Goal: Information Seeking & Learning: Learn about a topic

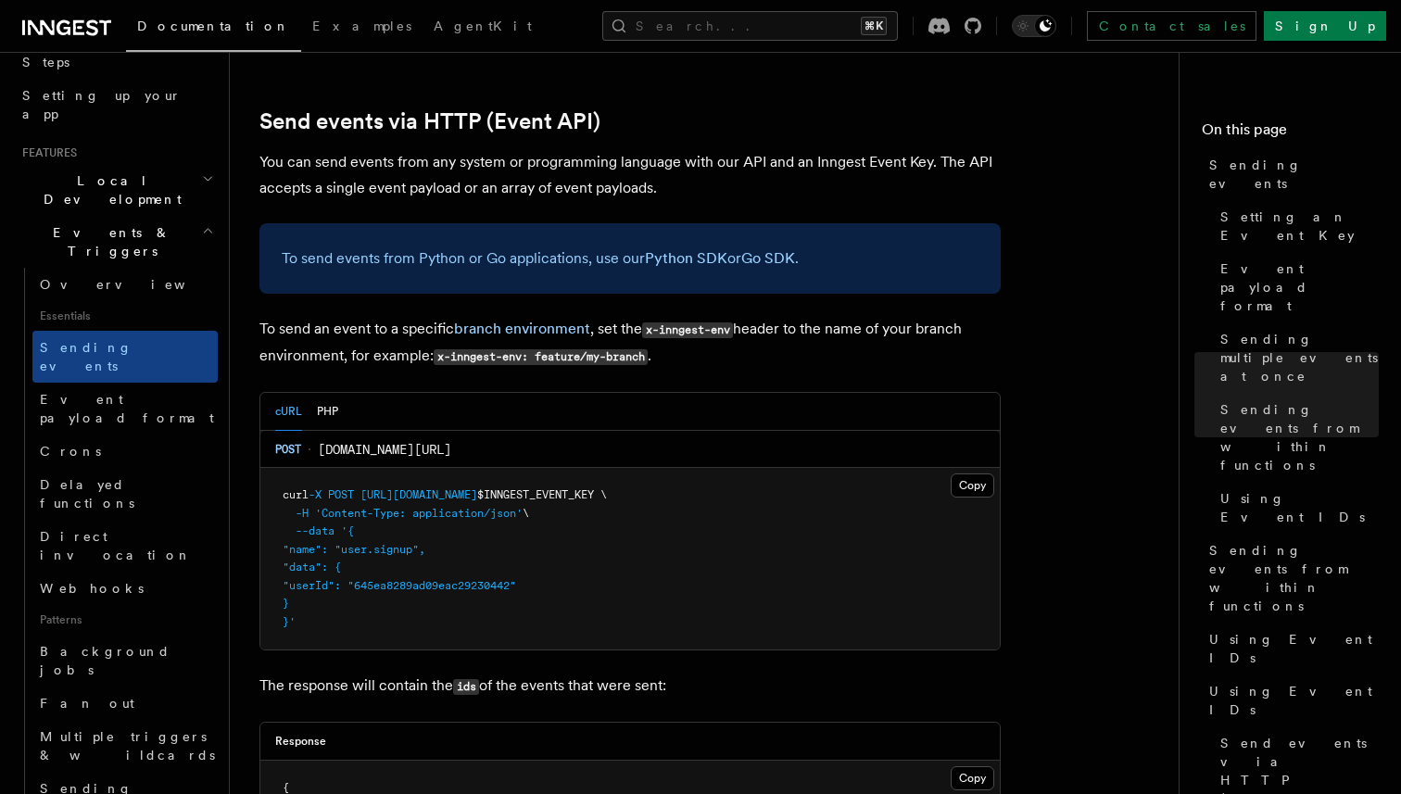
scroll to position [371, 0]
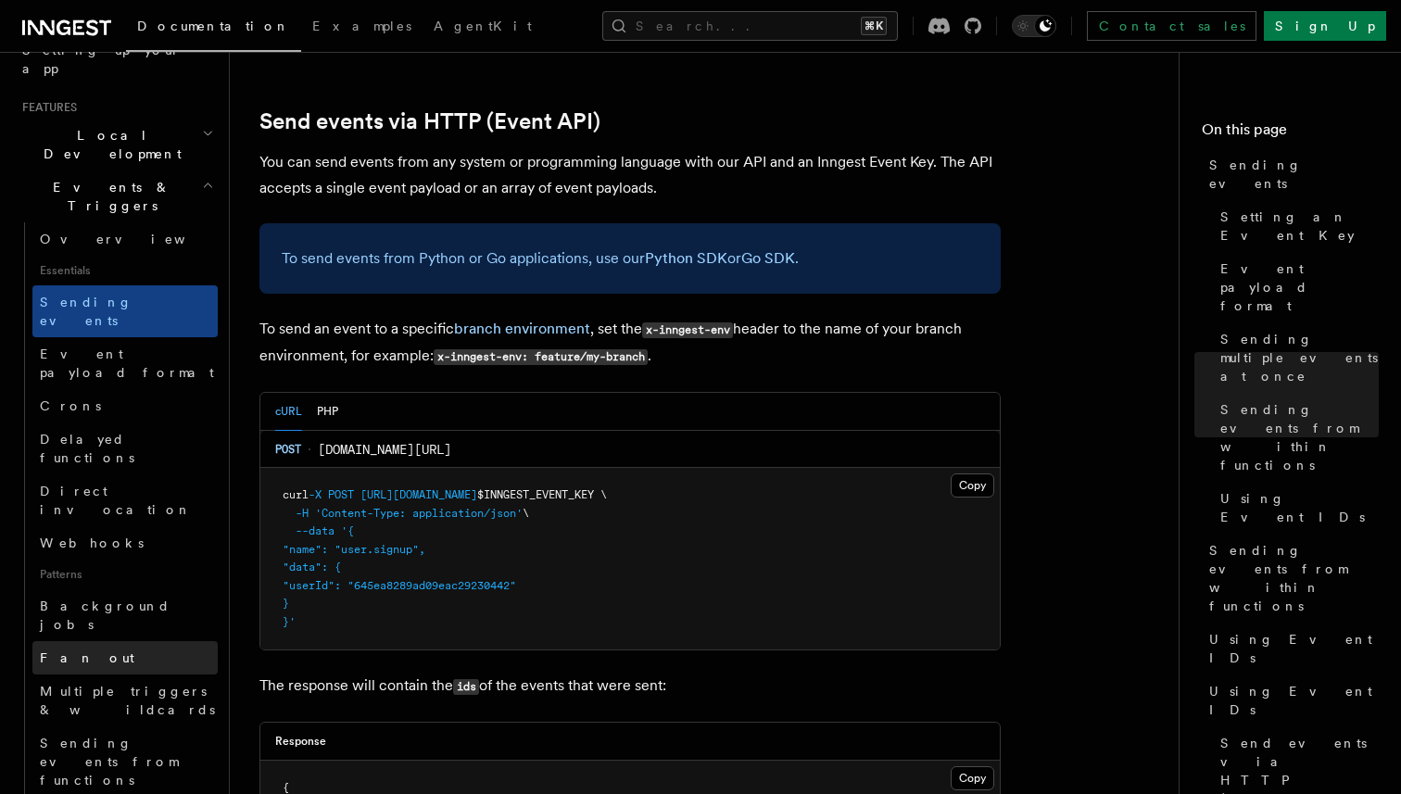
click at [112, 641] on link "Fan out" at bounding box center [124, 657] width 185 height 33
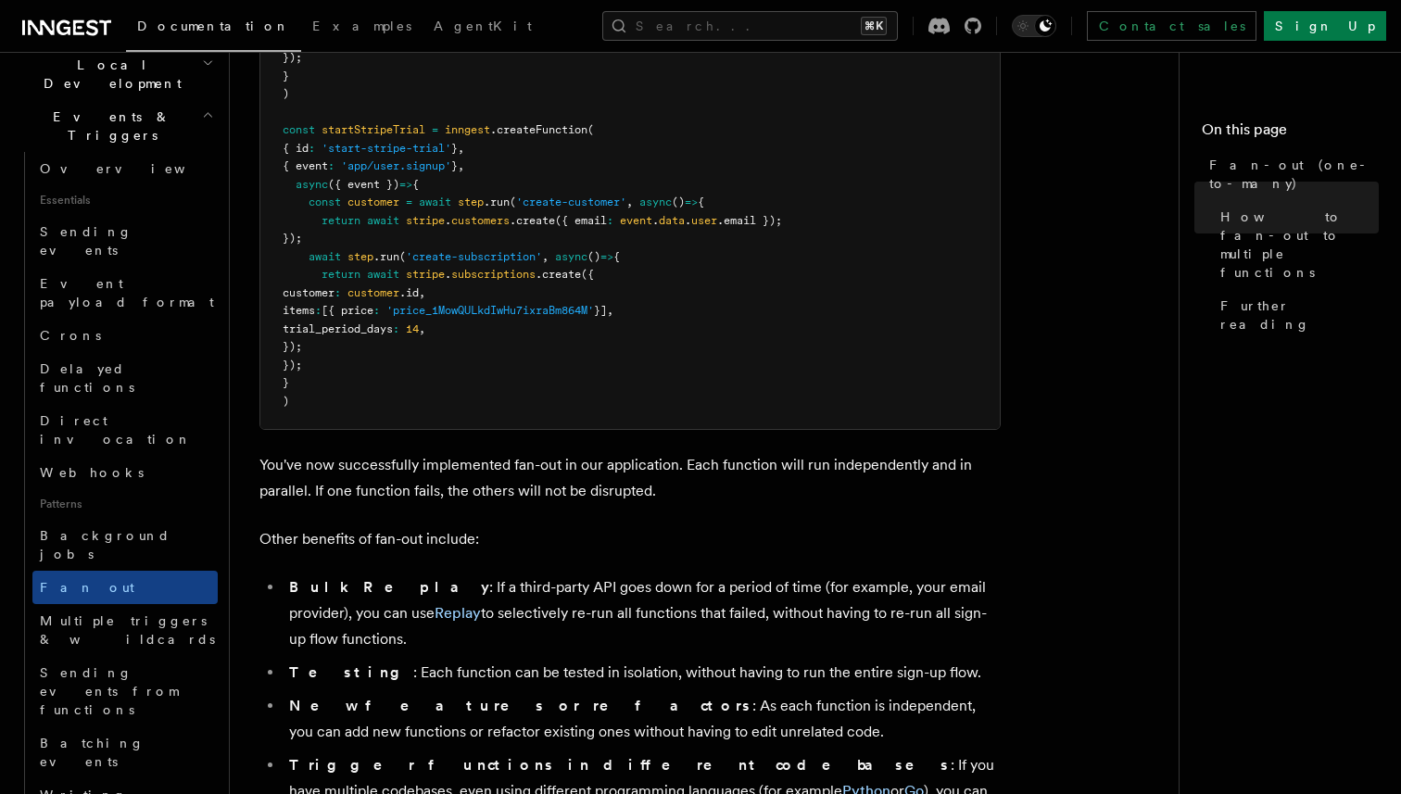
scroll to position [1982, 0]
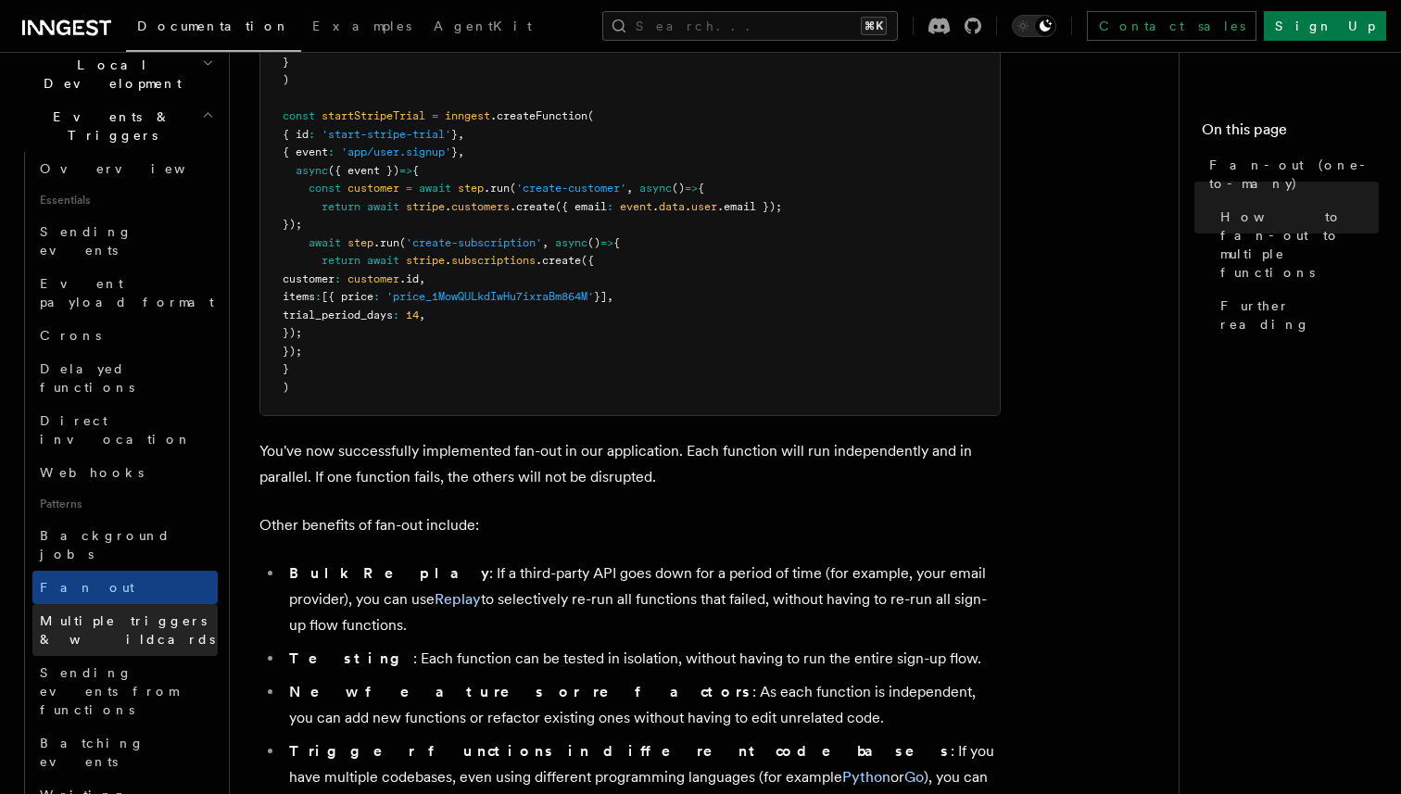
click at [145, 604] on link "Multiple triggers & wildcards" at bounding box center [124, 630] width 185 height 52
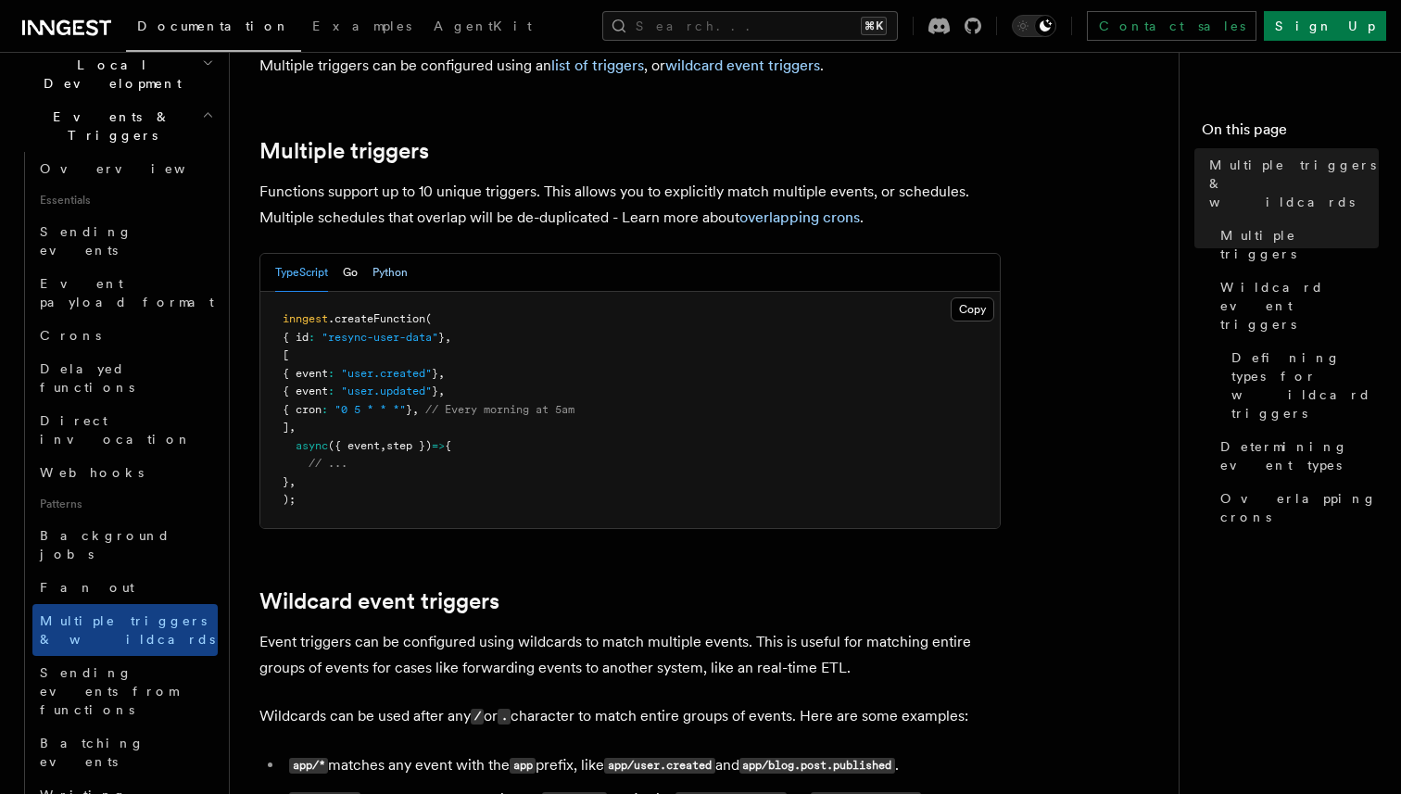
scroll to position [280, 0]
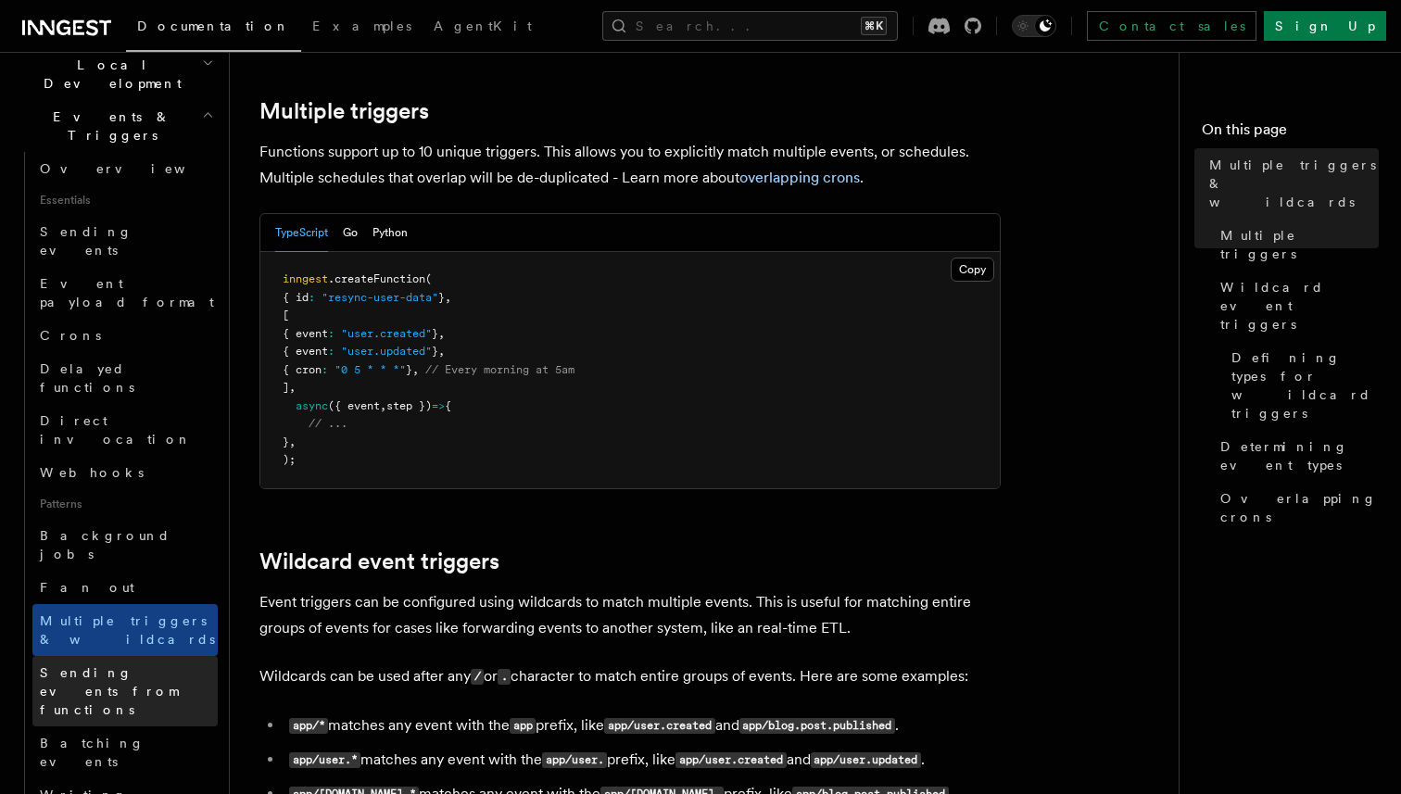
click at [128, 665] on span "Sending events from functions" at bounding box center [109, 691] width 138 height 52
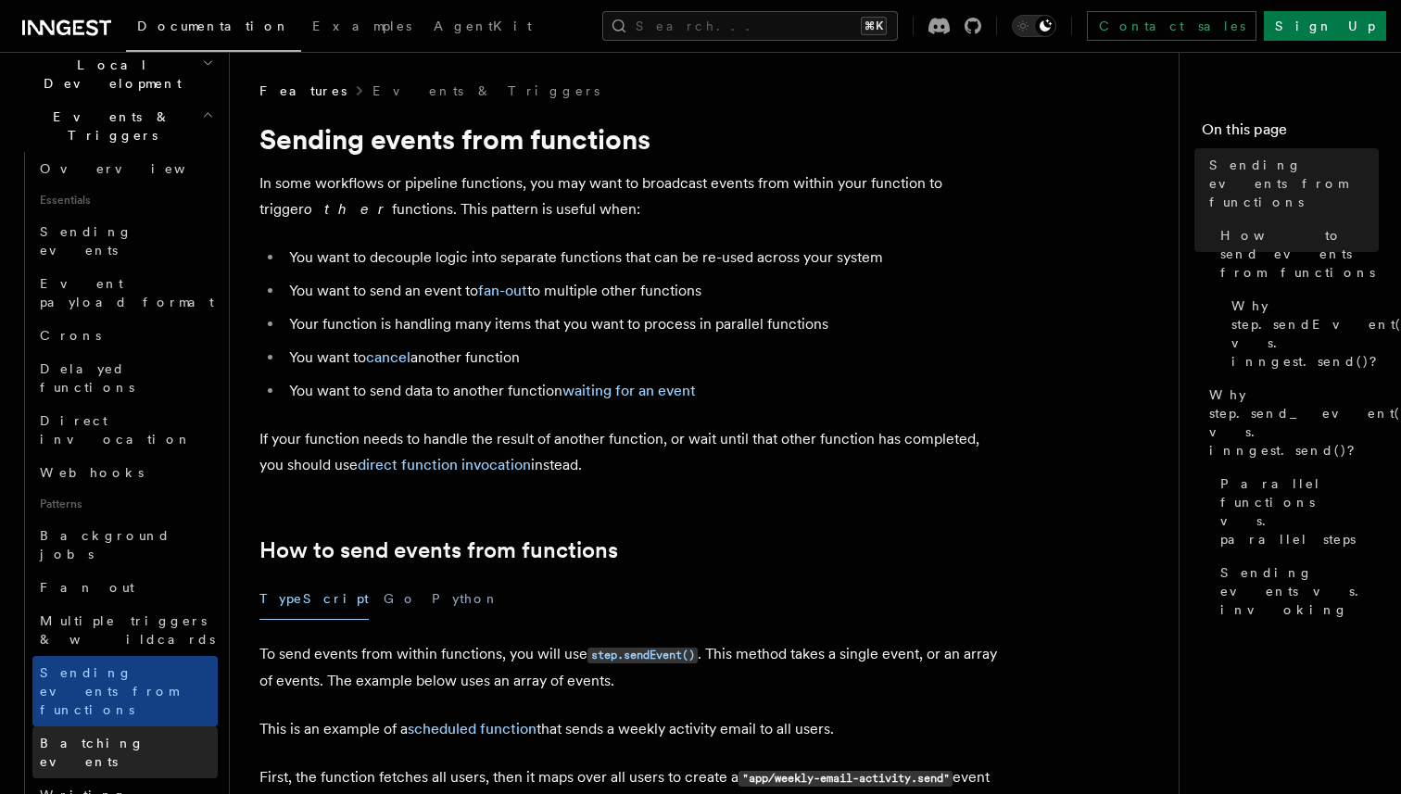
click at [124, 735] on span "Batching events" at bounding box center [92, 751] width 105 height 33
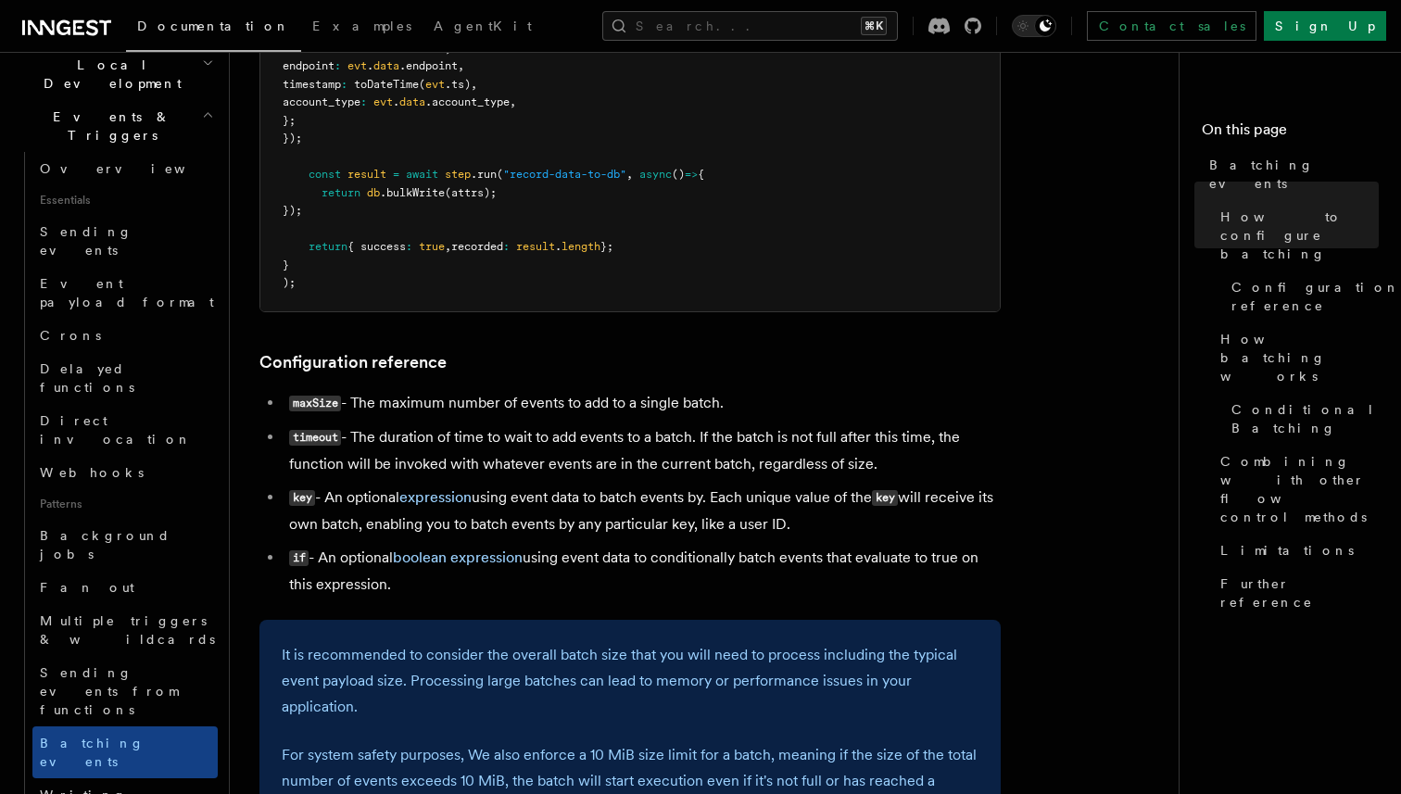
scroll to position [760, 0]
click at [1256, 330] on span "How batching works" at bounding box center [1299, 358] width 158 height 56
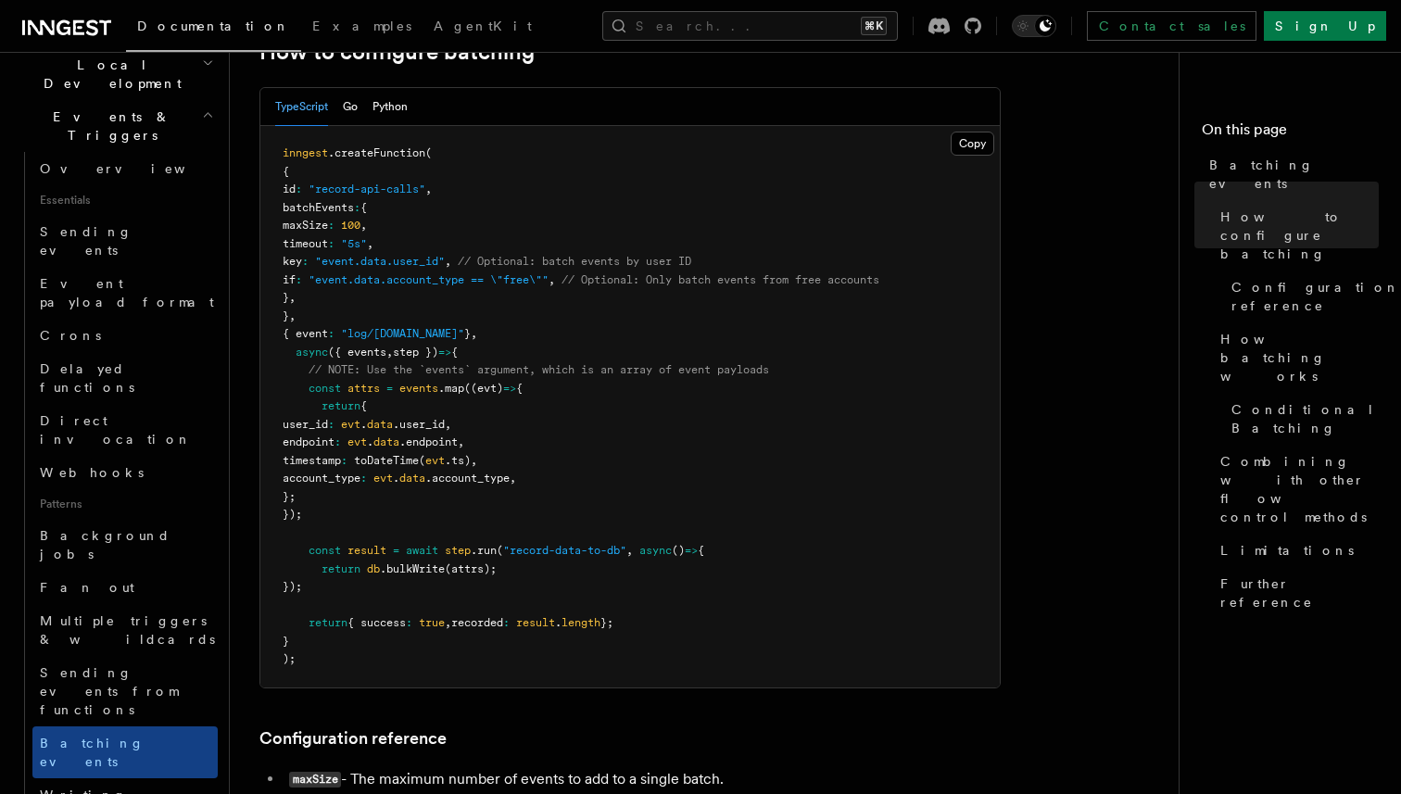
scroll to position [335, 0]
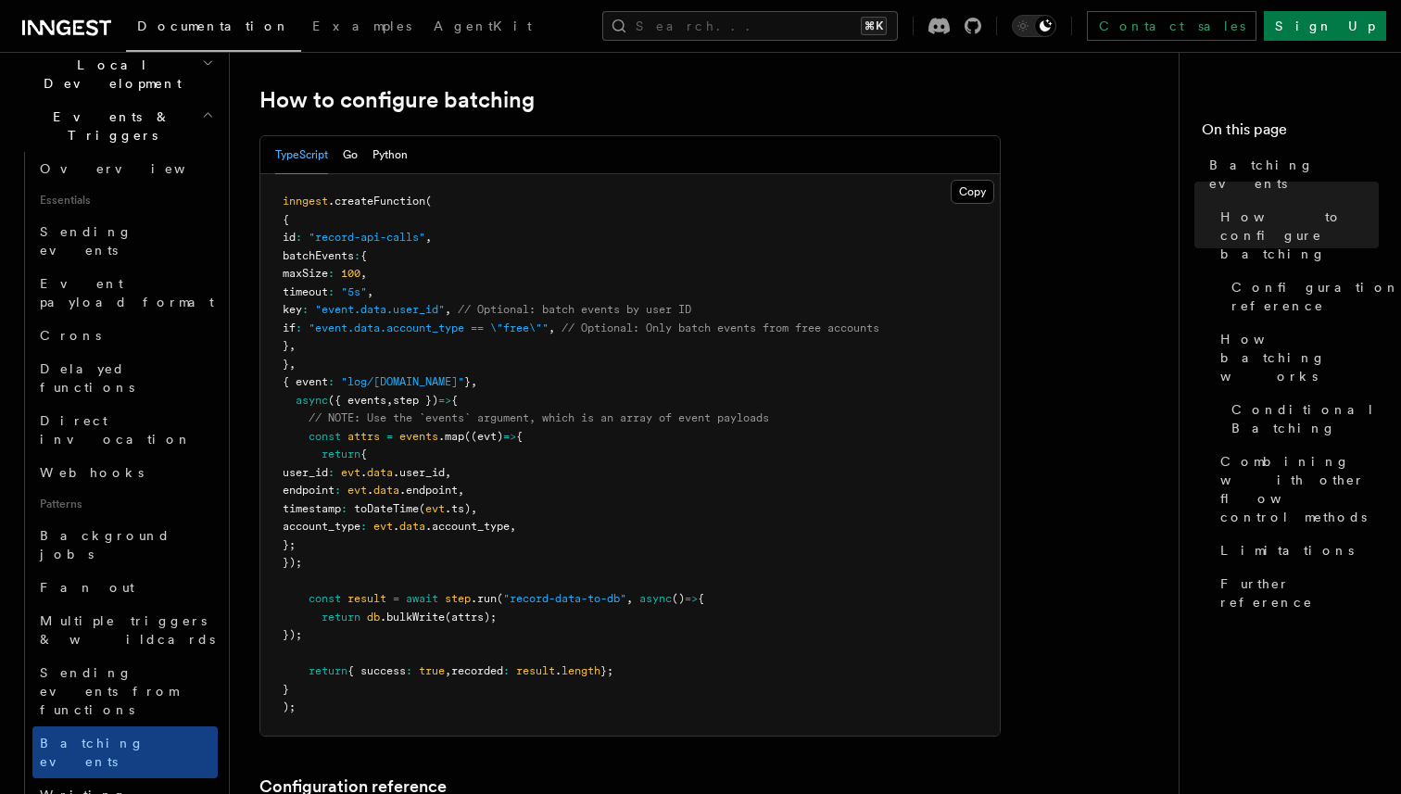
click at [328, 272] on span "maxSize" at bounding box center [305, 273] width 45 height 13
click at [134, 787] on span "Writing expression" at bounding box center [93, 803] width 106 height 33
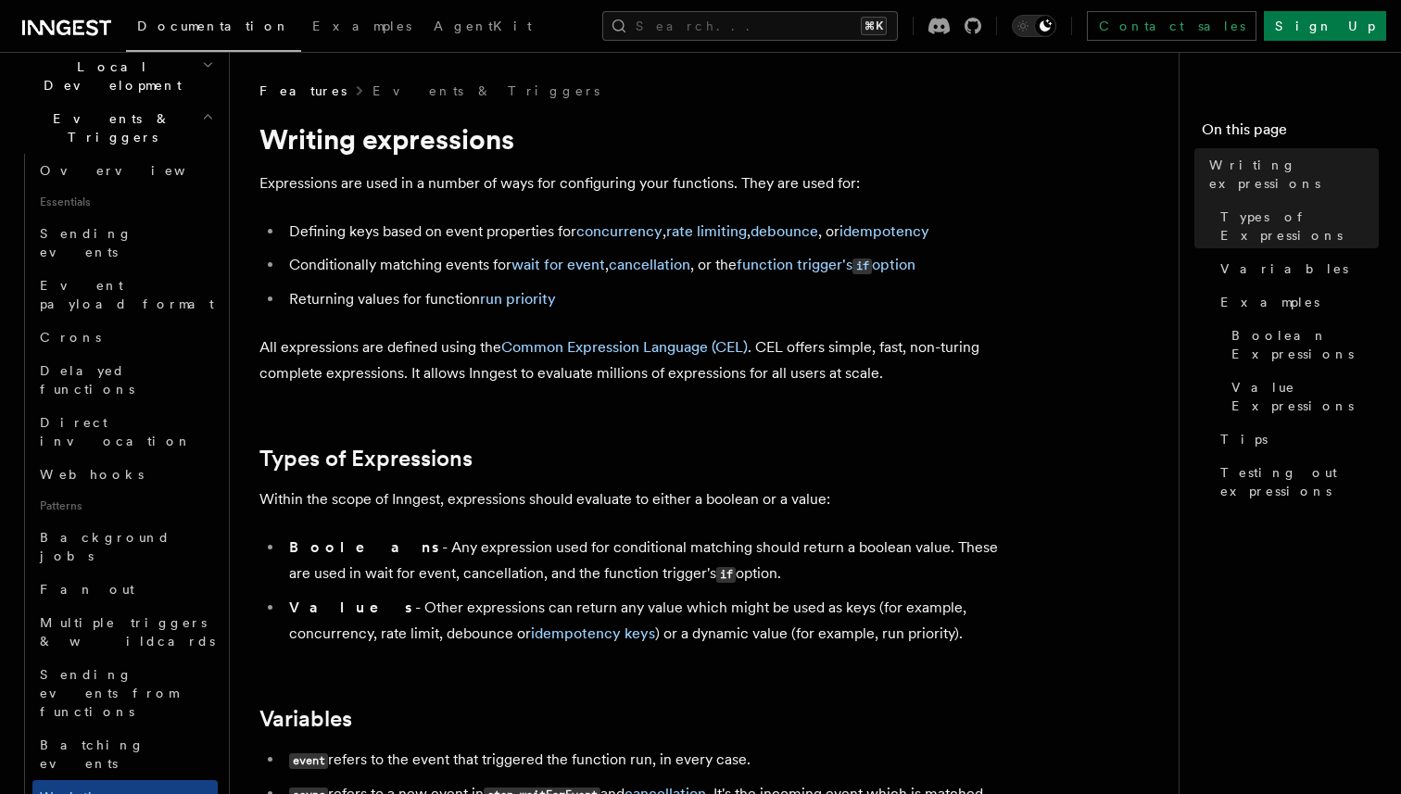
scroll to position [401, 0]
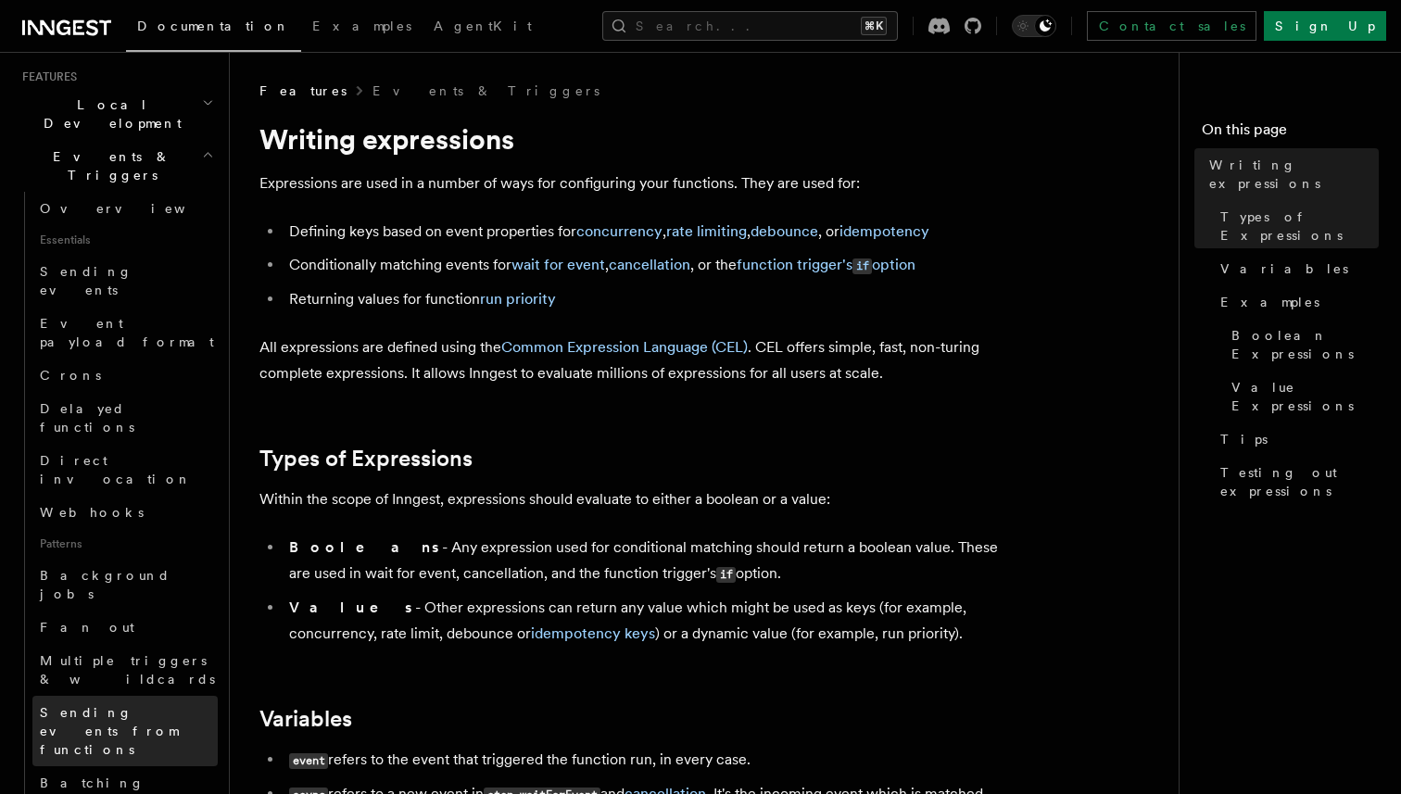
click at [142, 703] on span "Sending events from functions" at bounding box center [129, 731] width 178 height 56
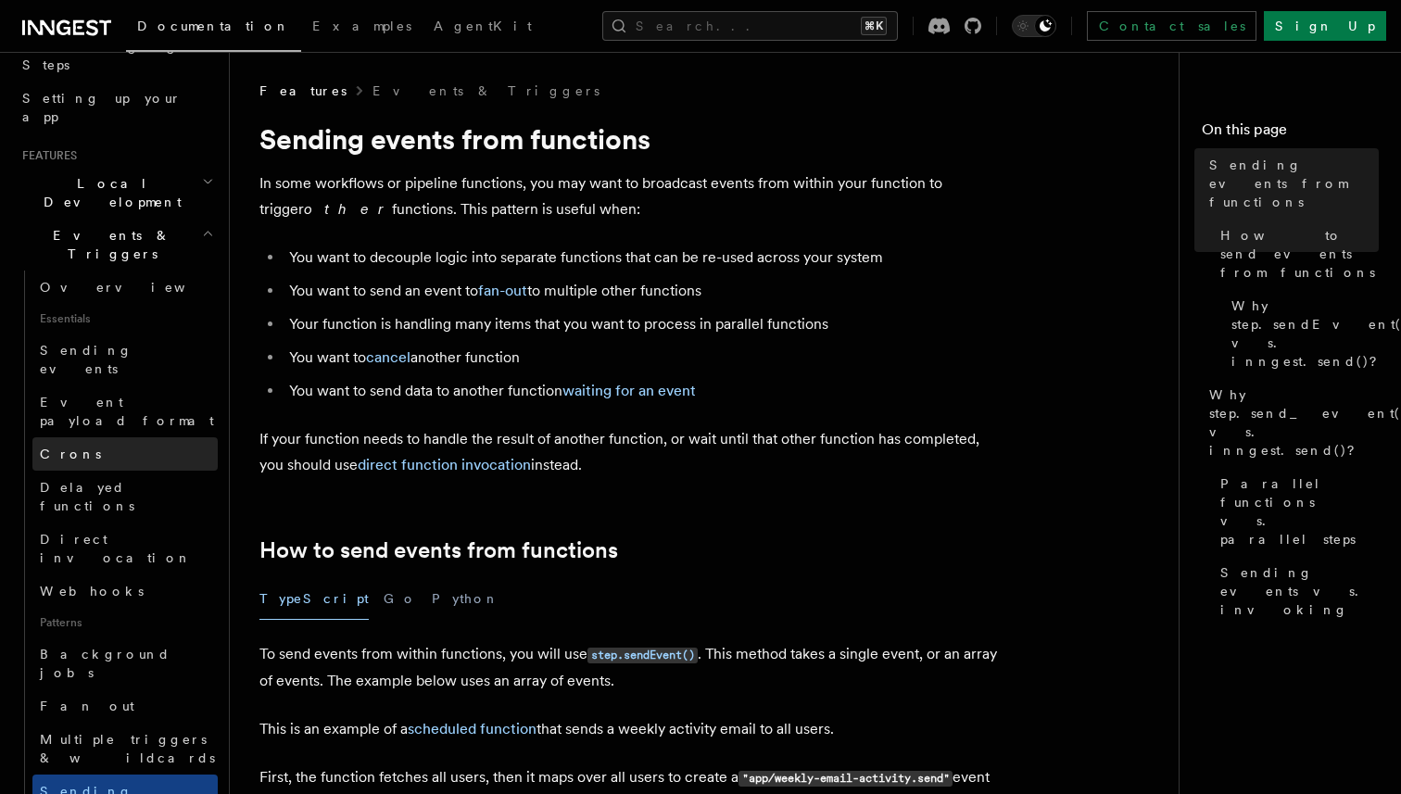
scroll to position [336, 0]
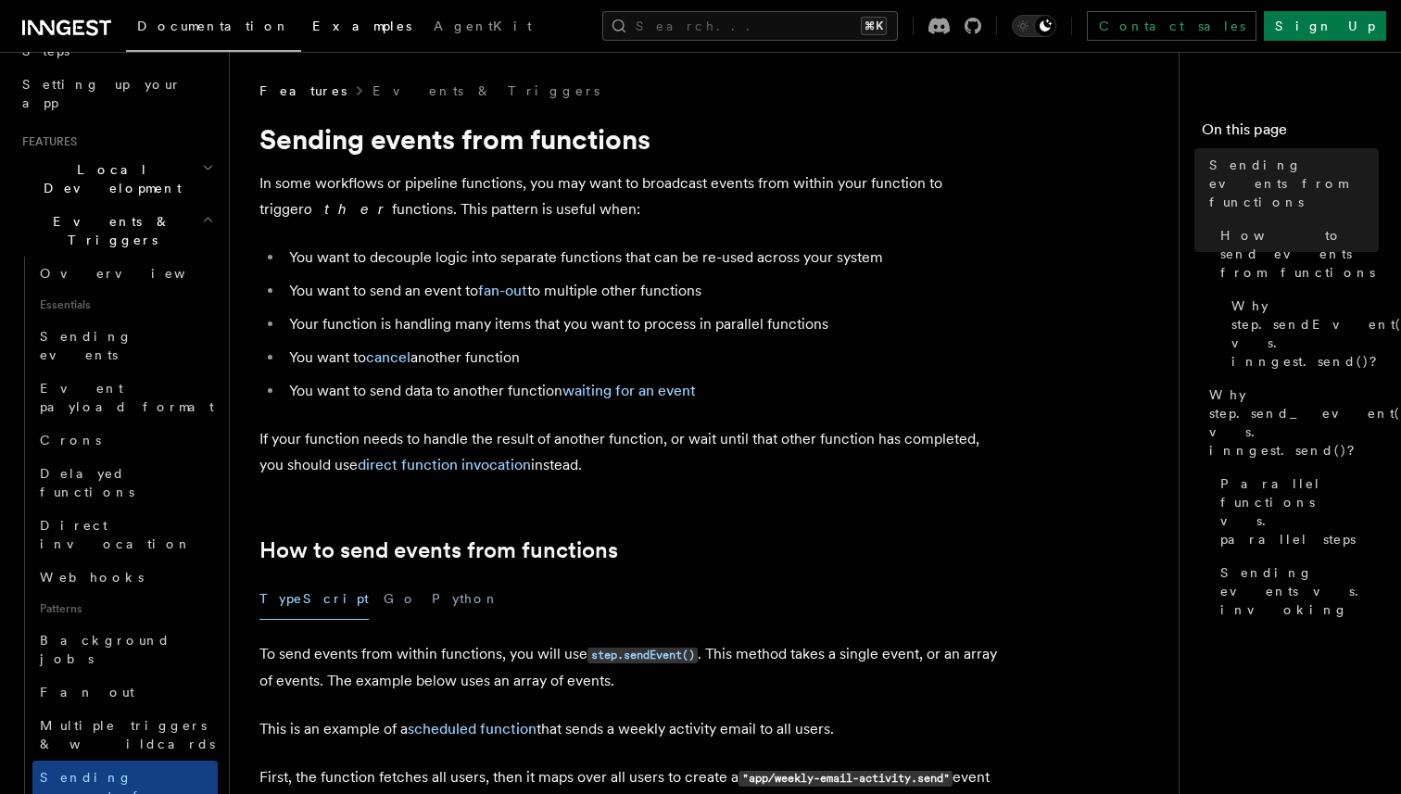
click at [301, 44] on link "Examples" at bounding box center [361, 28] width 121 height 44
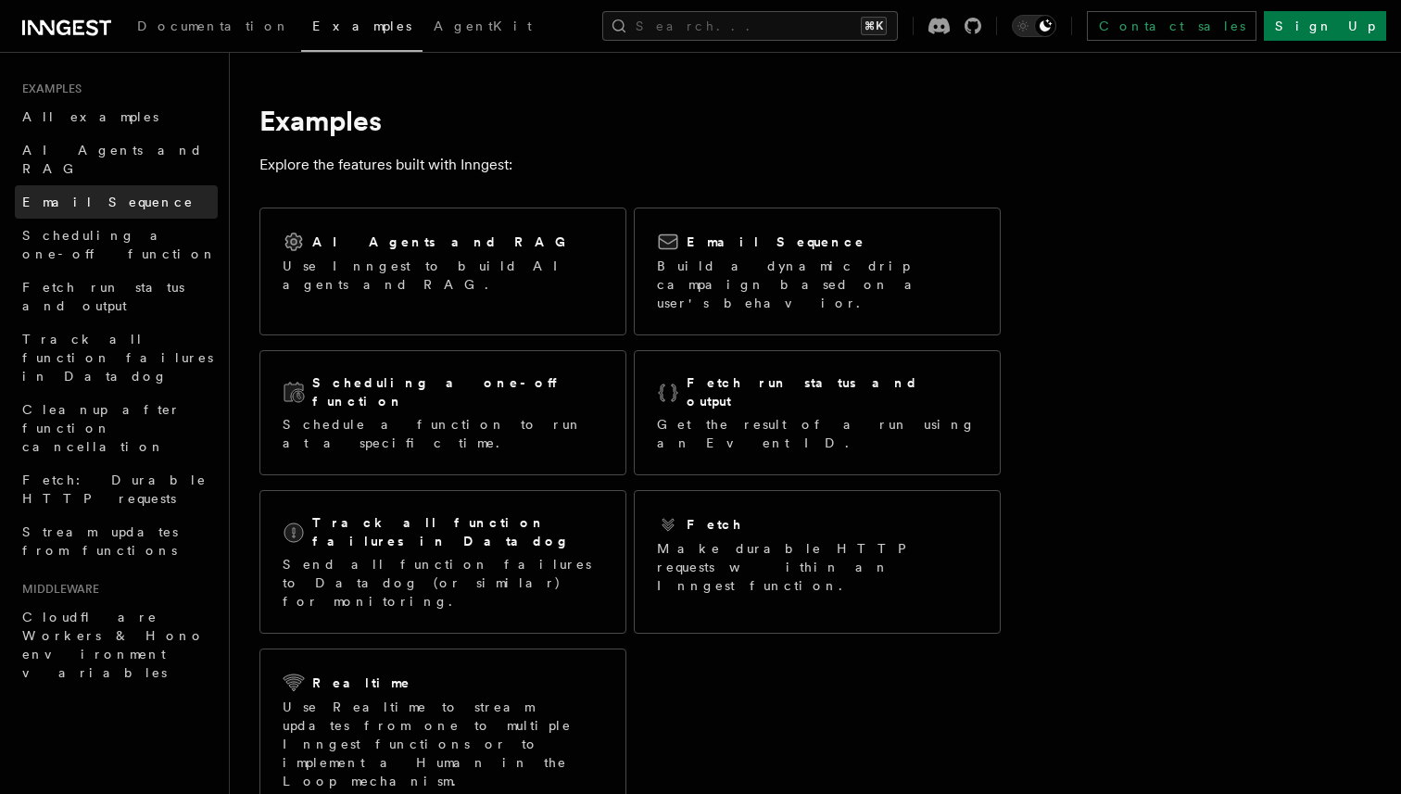
click at [98, 195] on span "Email Sequence" at bounding box center [107, 202] width 171 height 15
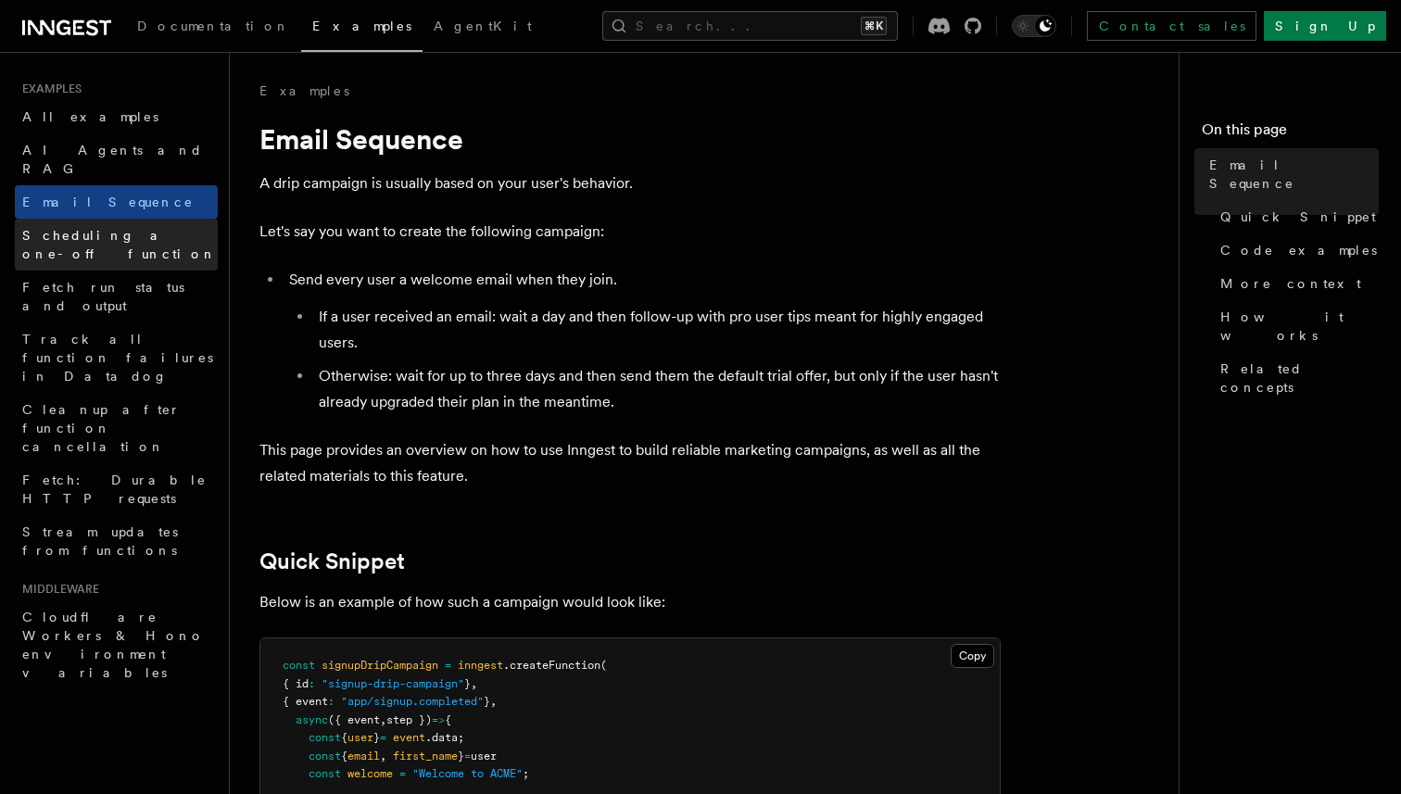
click at [115, 228] on span "Scheduling a one-off function" at bounding box center [119, 244] width 195 height 33
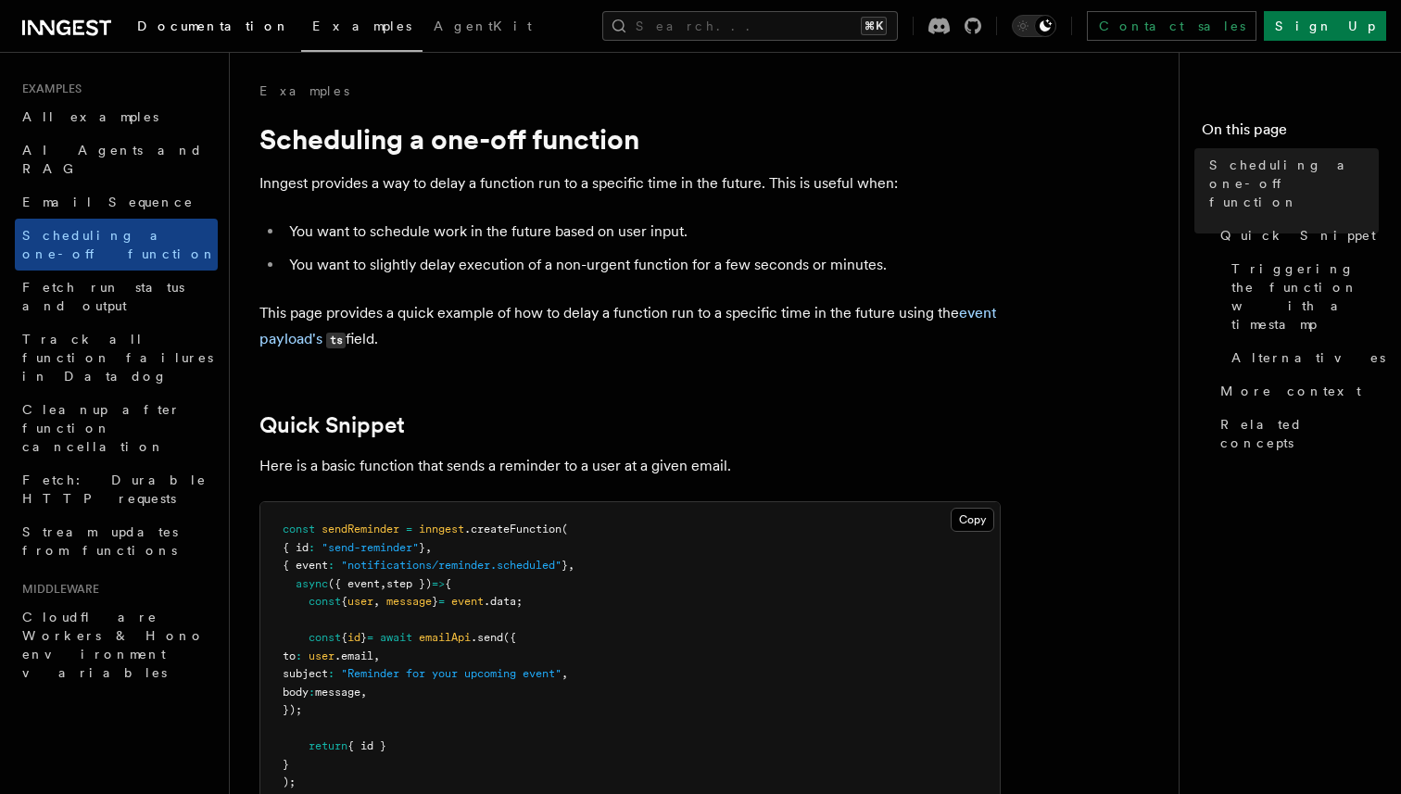
click at [158, 24] on span "Documentation" at bounding box center [213, 26] width 153 height 15
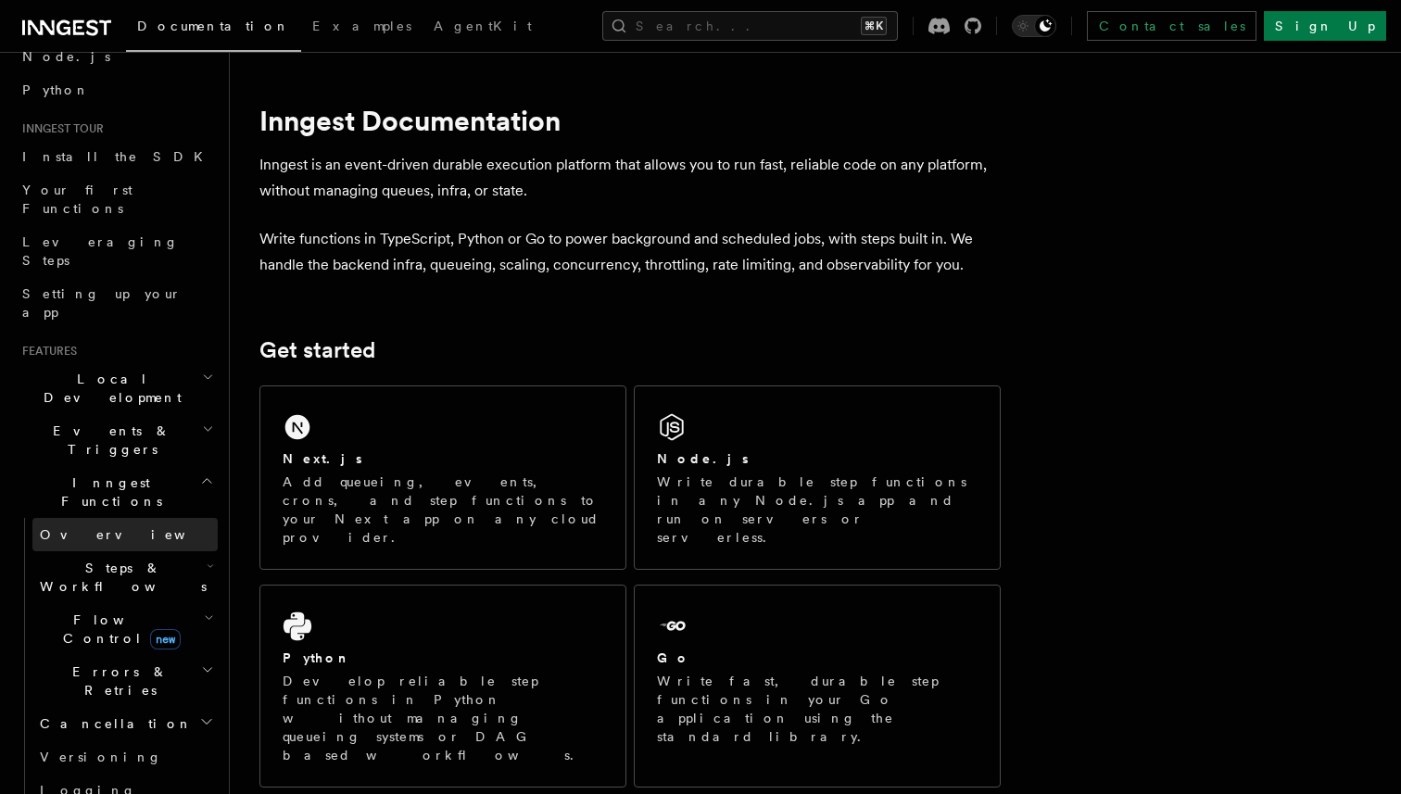
scroll to position [161, 0]
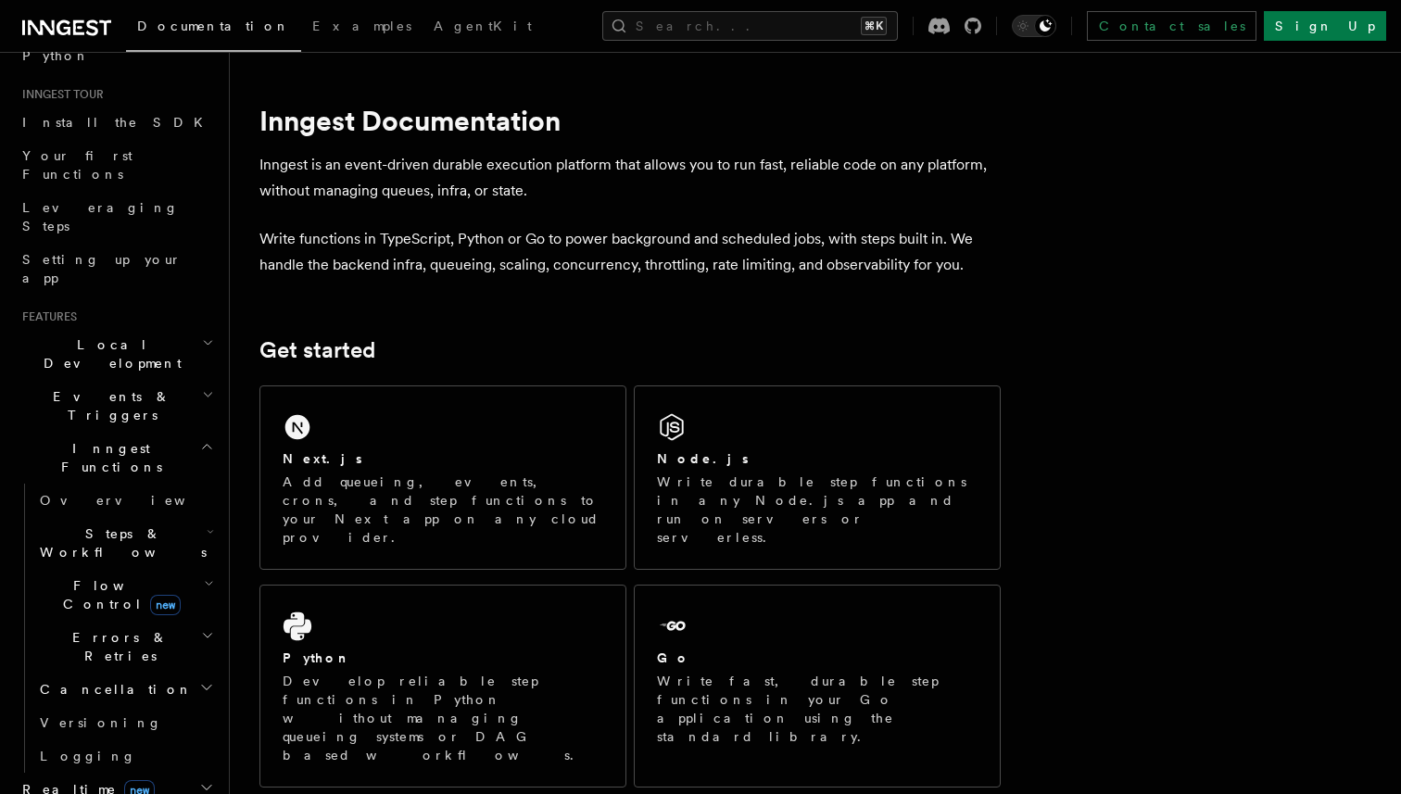
click at [93, 380] on h2 "Events & Triggers" at bounding box center [116, 406] width 203 height 52
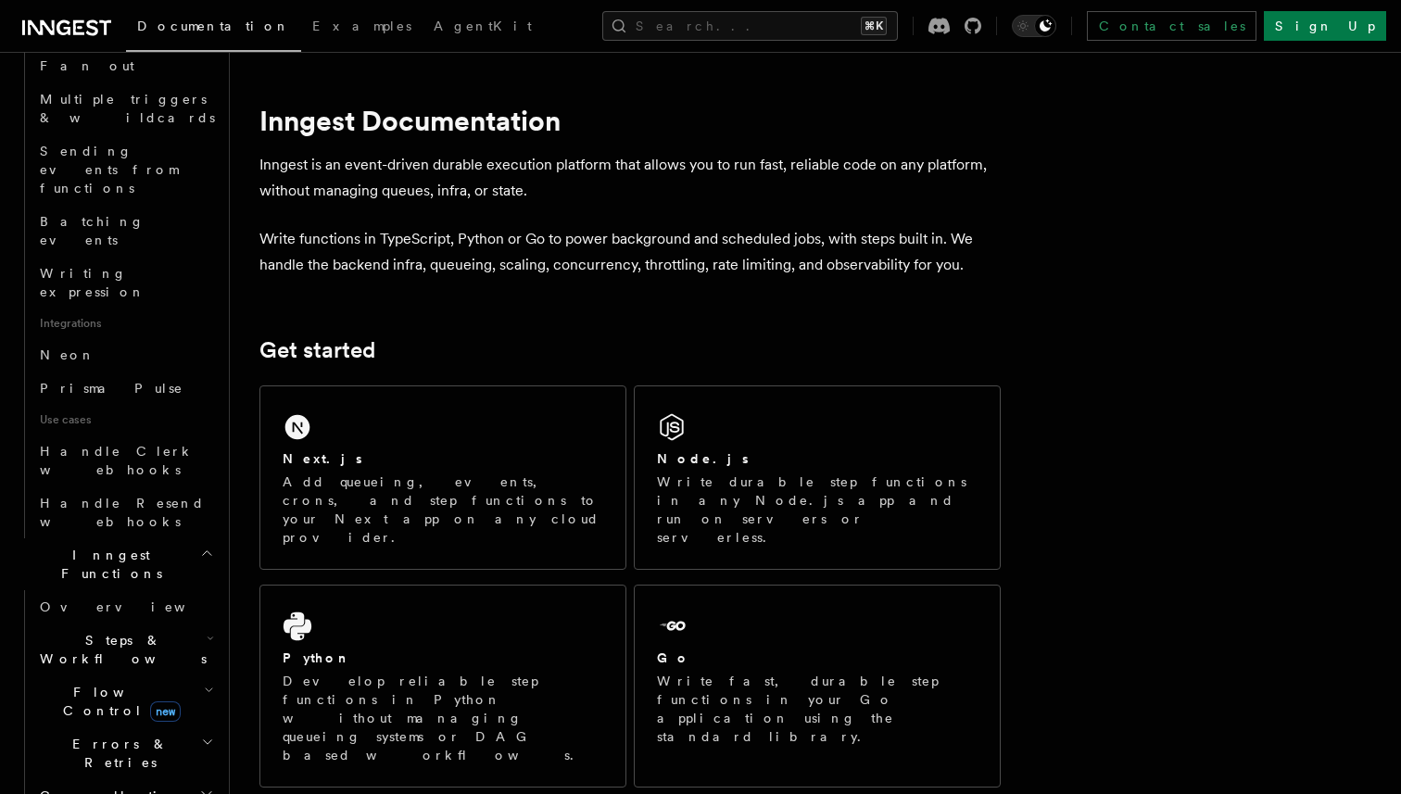
scroll to position [964, 0]
click at [118, 629] on span "Steps & Workflows" at bounding box center [119, 647] width 174 height 37
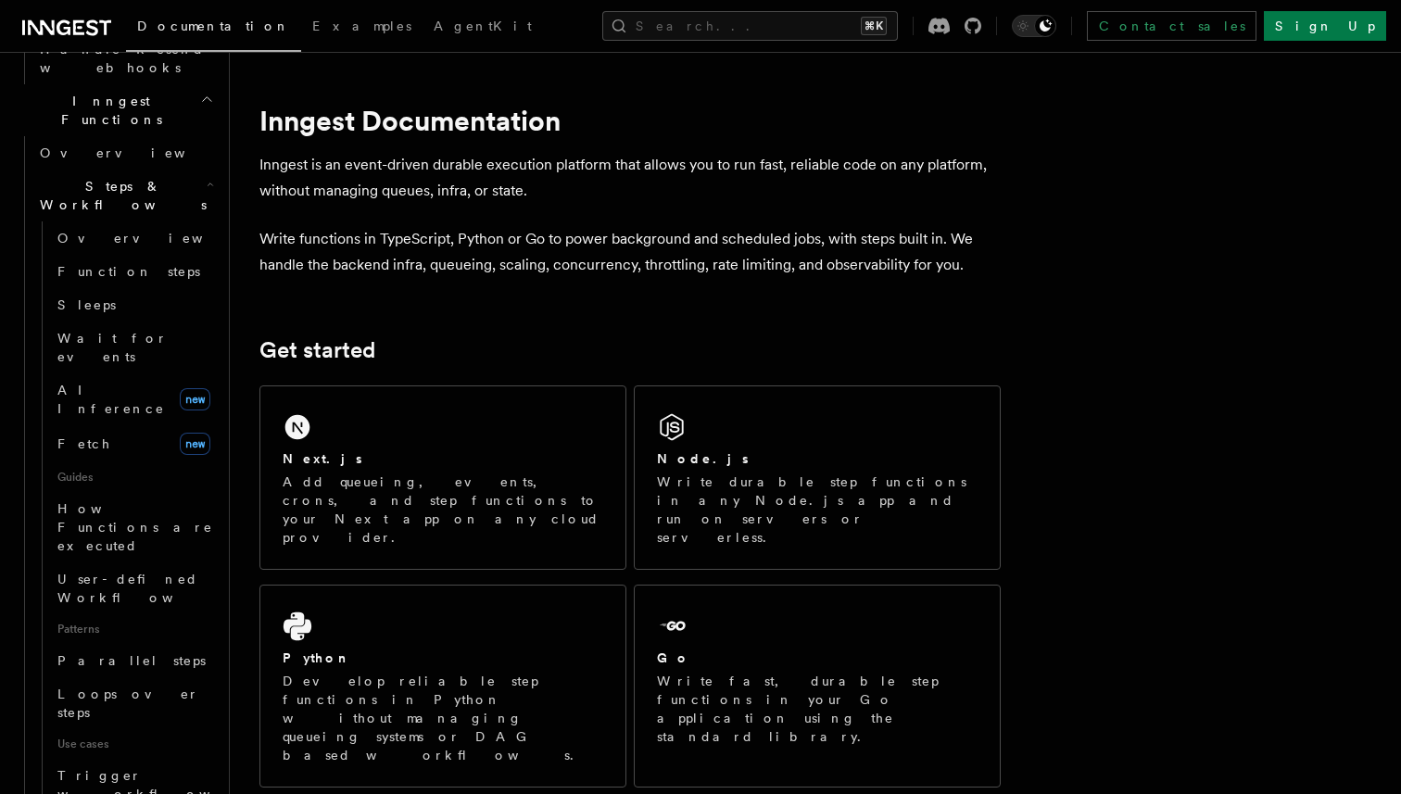
scroll to position [1392, 0]
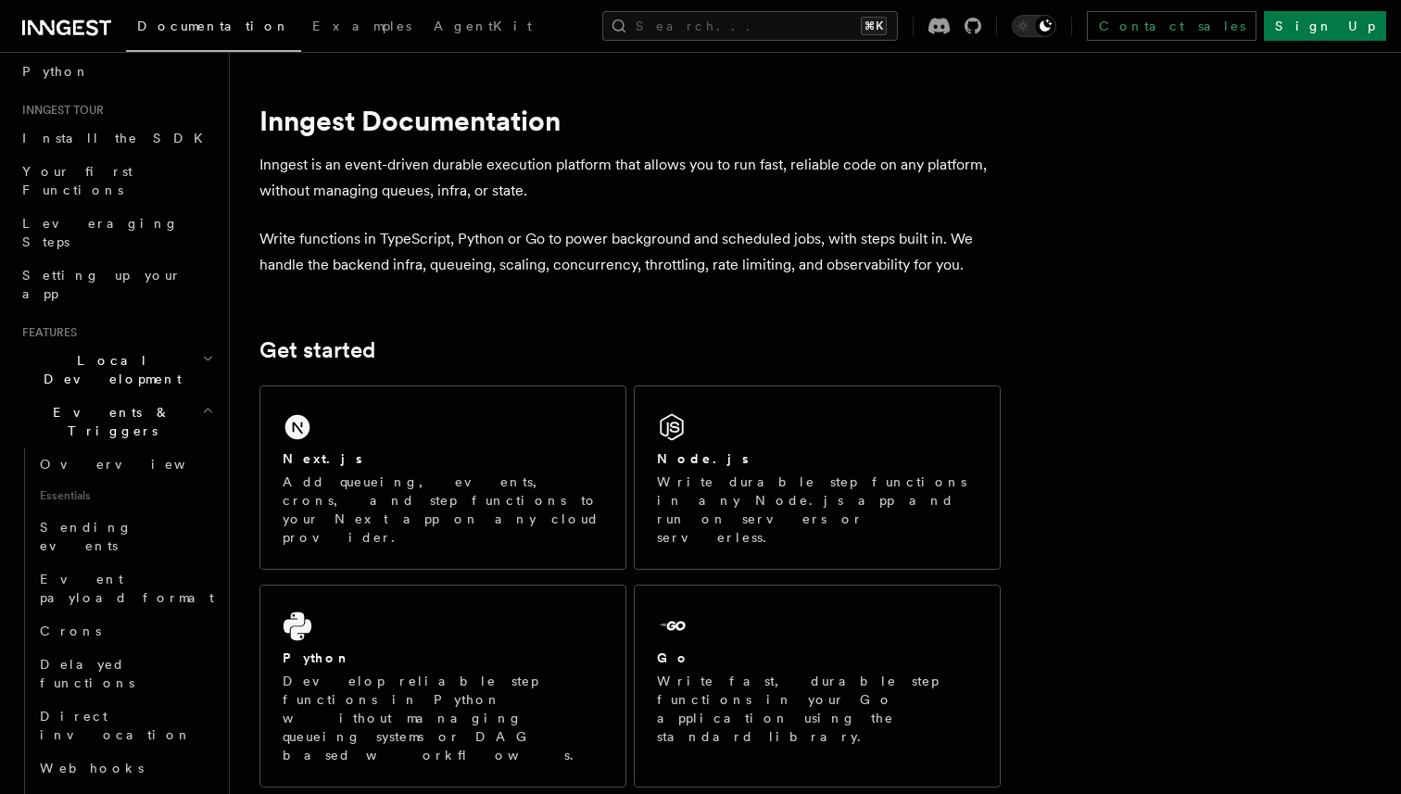
scroll to position [0, 0]
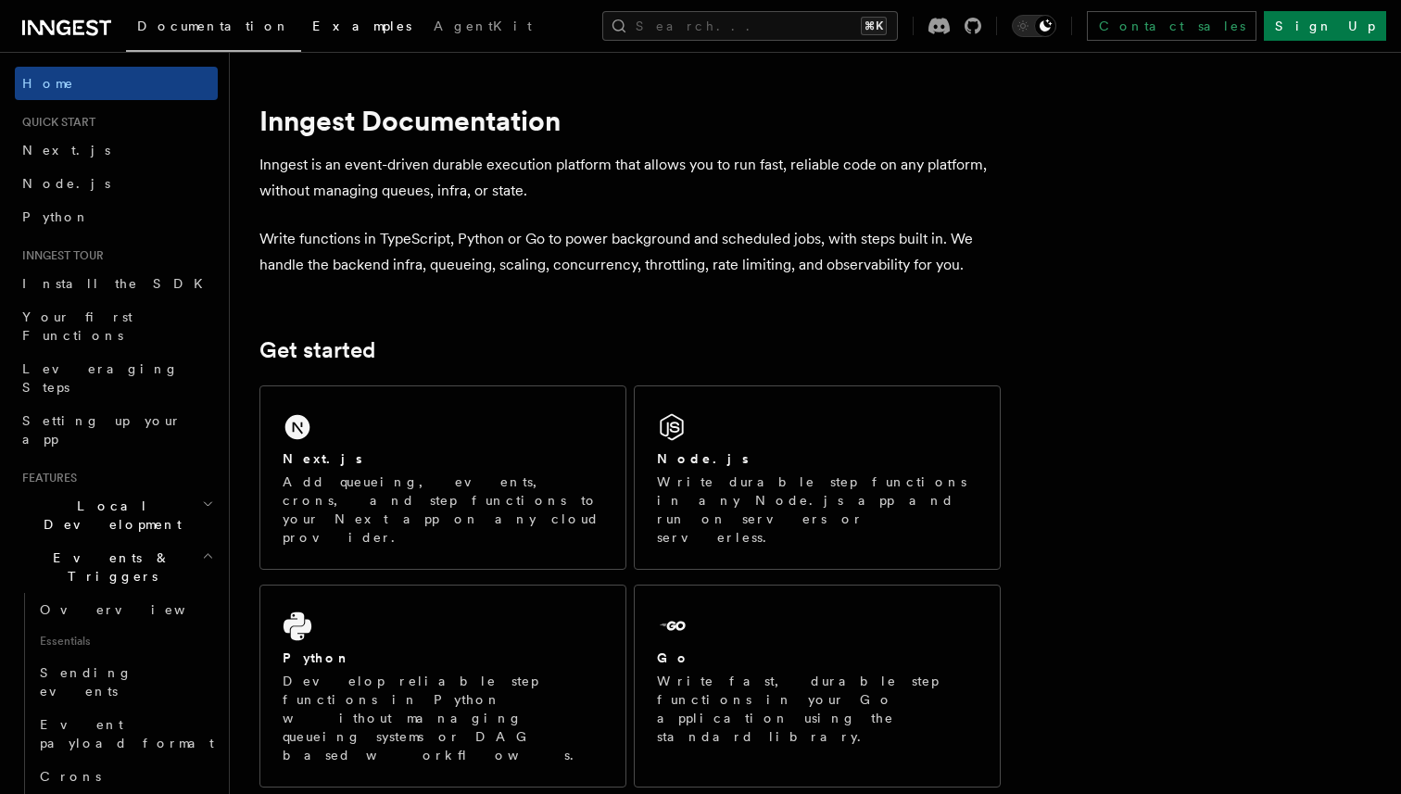
click at [312, 29] on span "Examples" at bounding box center [361, 26] width 99 height 15
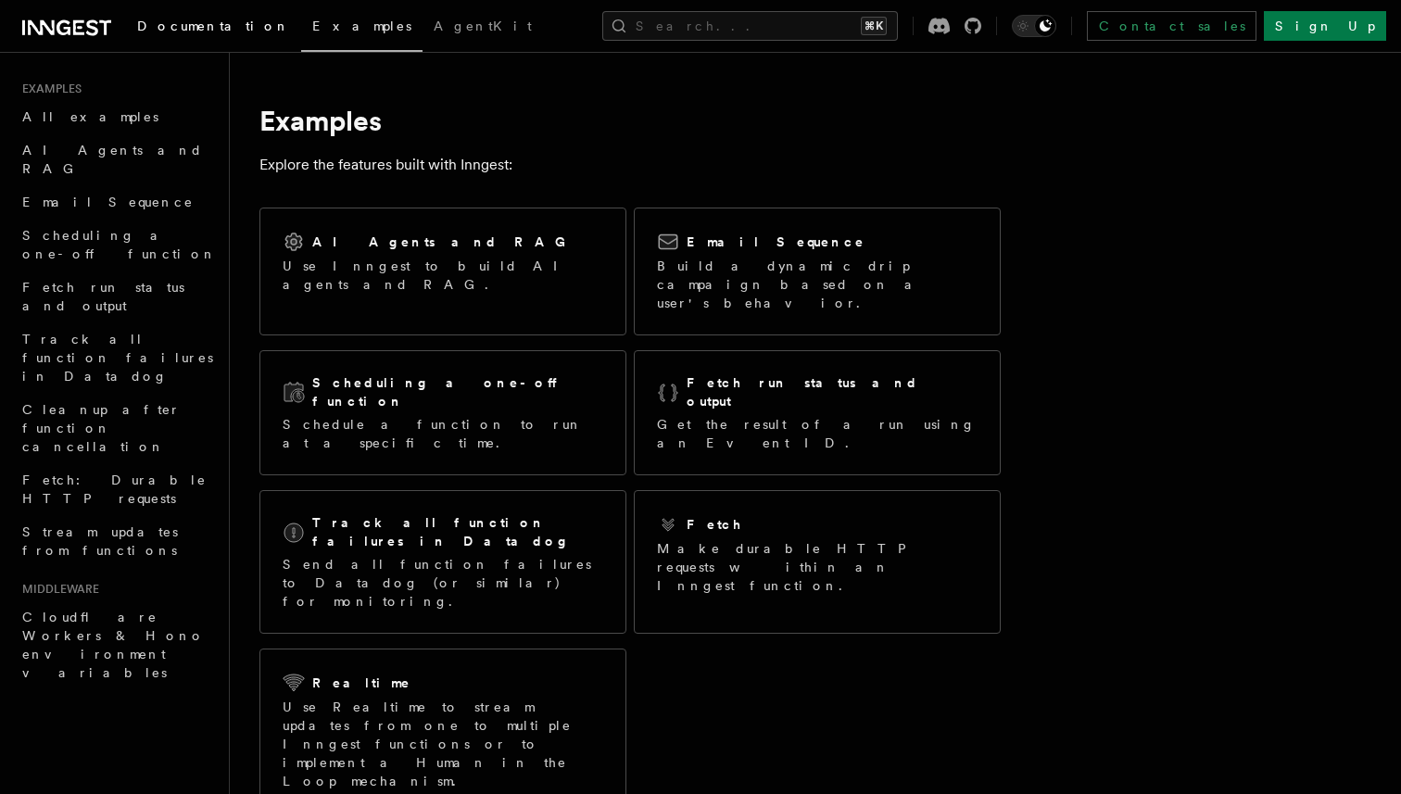
click at [221, 20] on span "Documentation" at bounding box center [213, 26] width 153 height 15
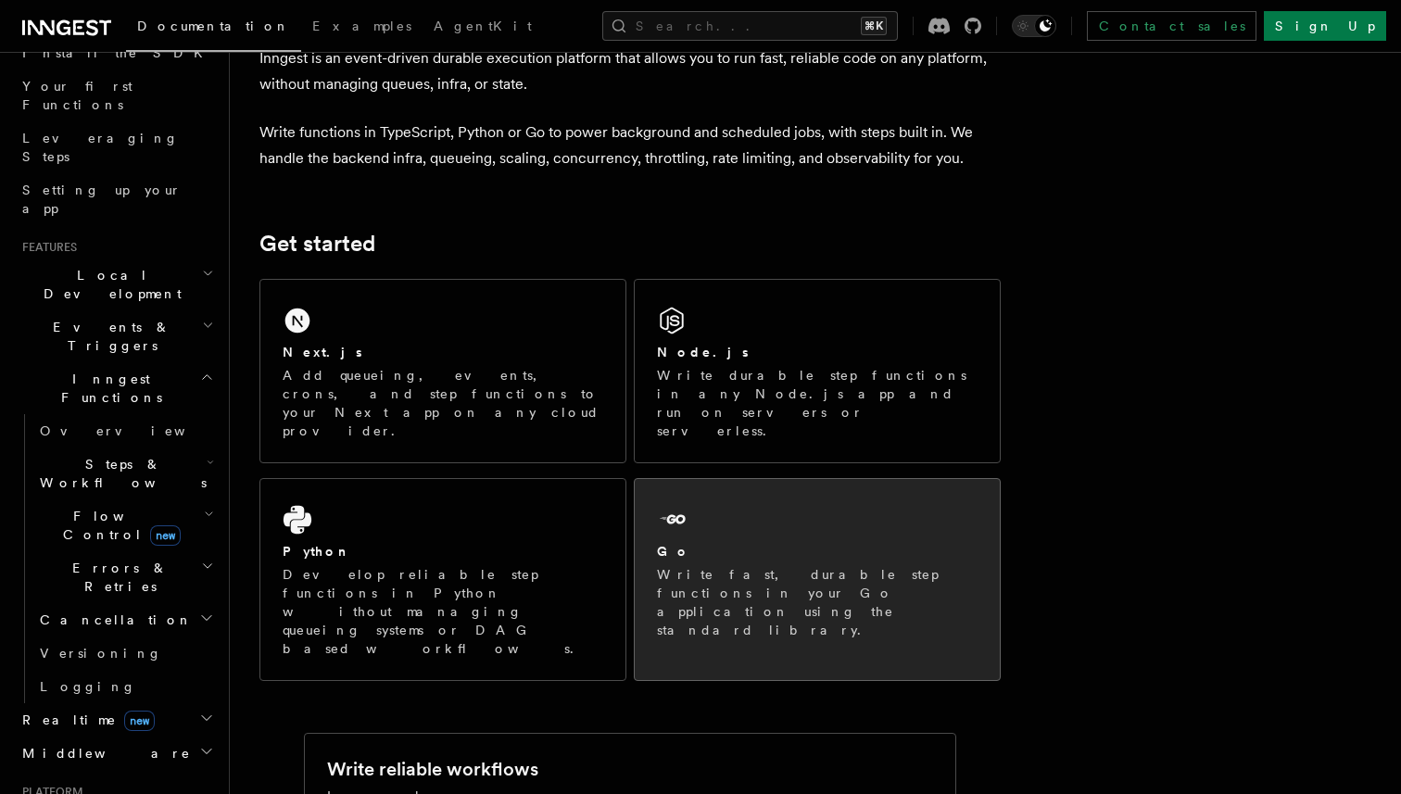
scroll to position [108, 0]
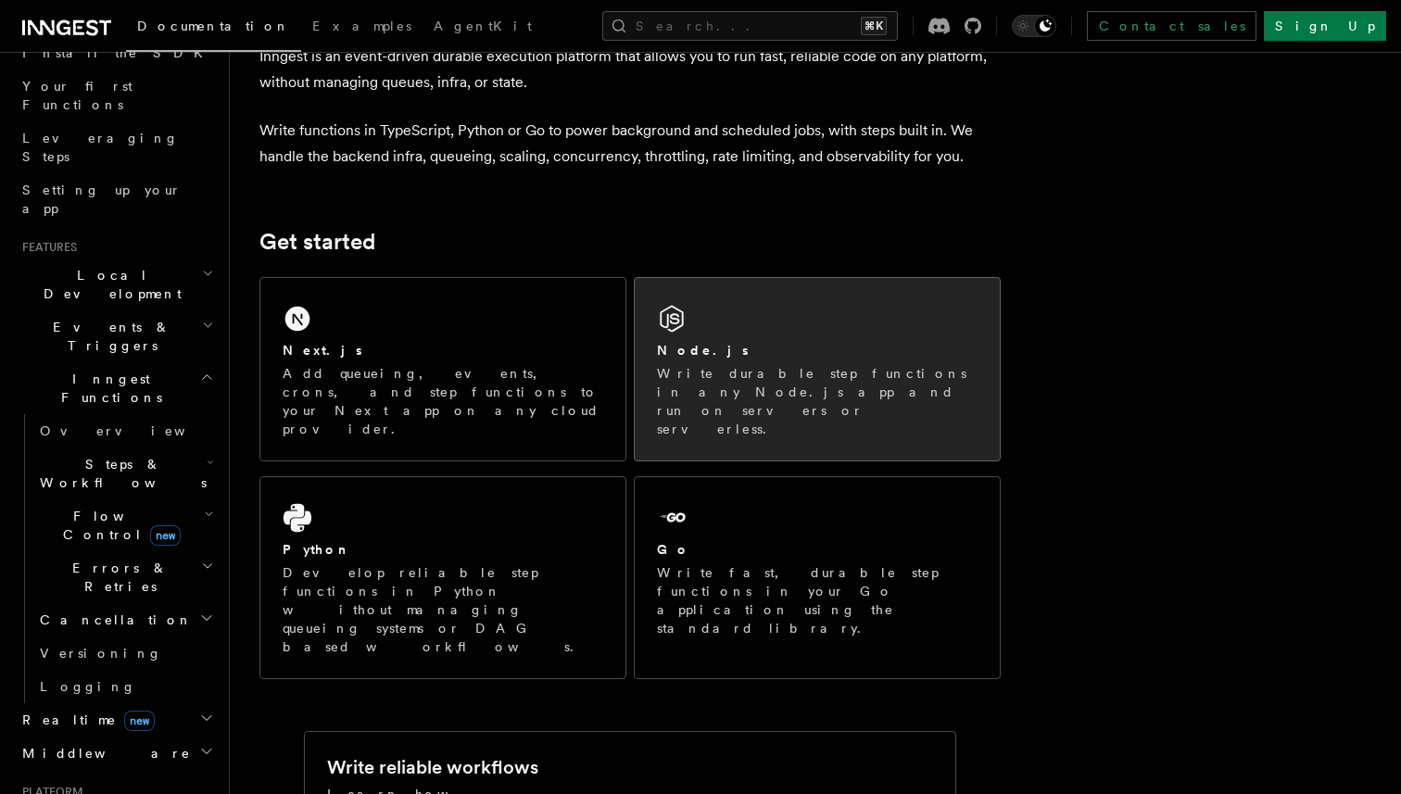
click at [762, 296] on div "Node.js Write durable step functions in any Node.js app and run on servers or s…" at bounding box center [817, 369] width 365 height 182
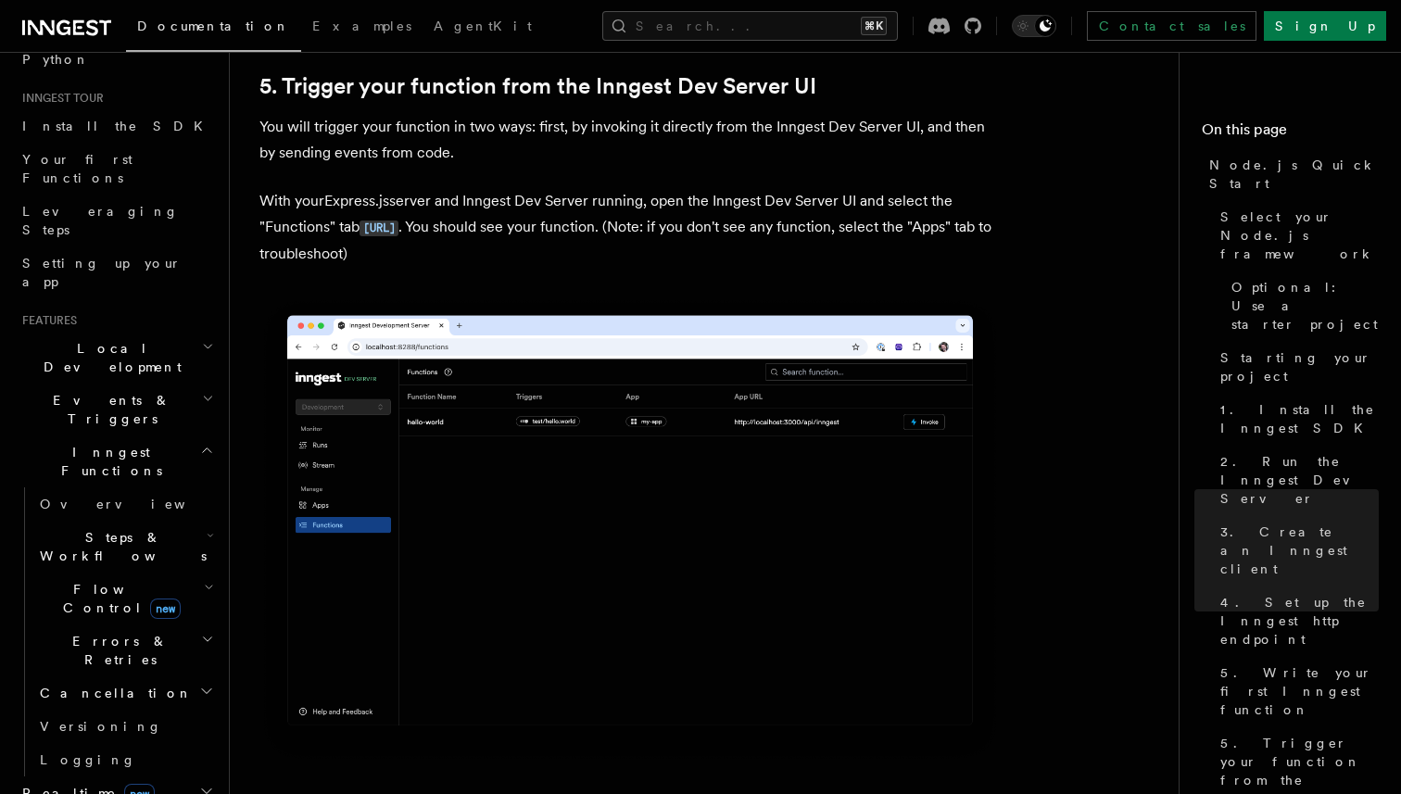
scroll to position [171, 0]
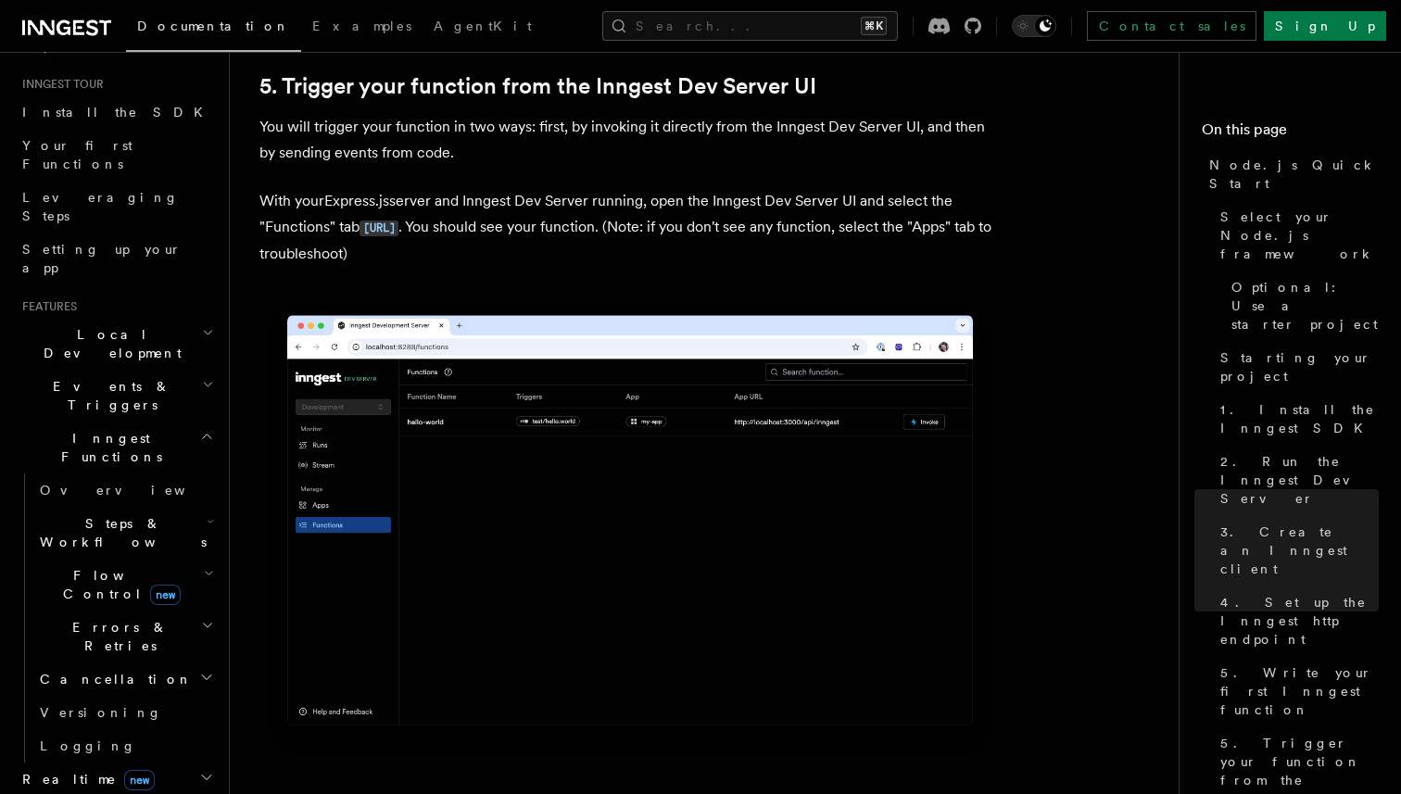
click at [104, 514] on span "Steps & Workflows" at bounding box center [119, 532] width 174 height 37
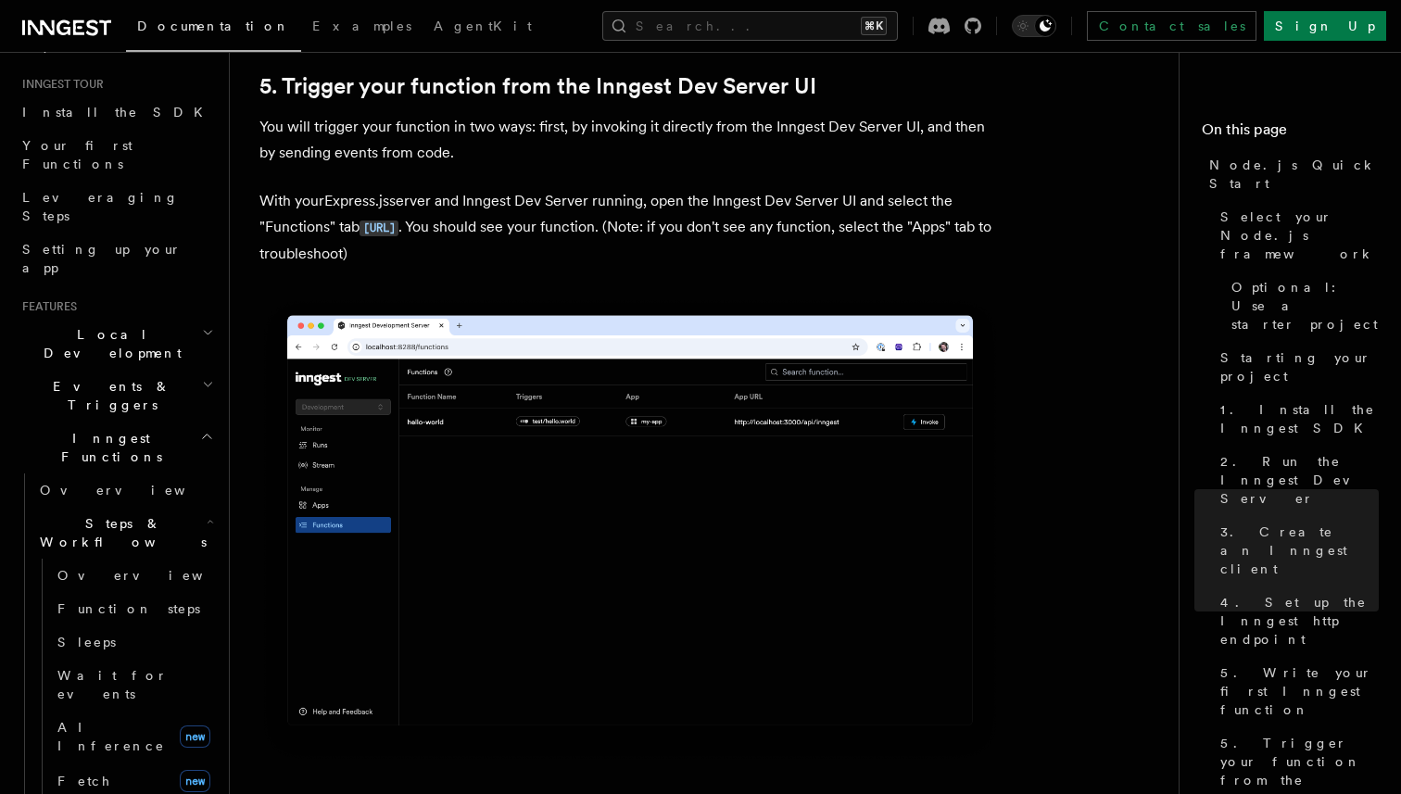
click at [104, 514] on span "Steps & Workflows" at bounding box center [119, 532] width 174 height 37
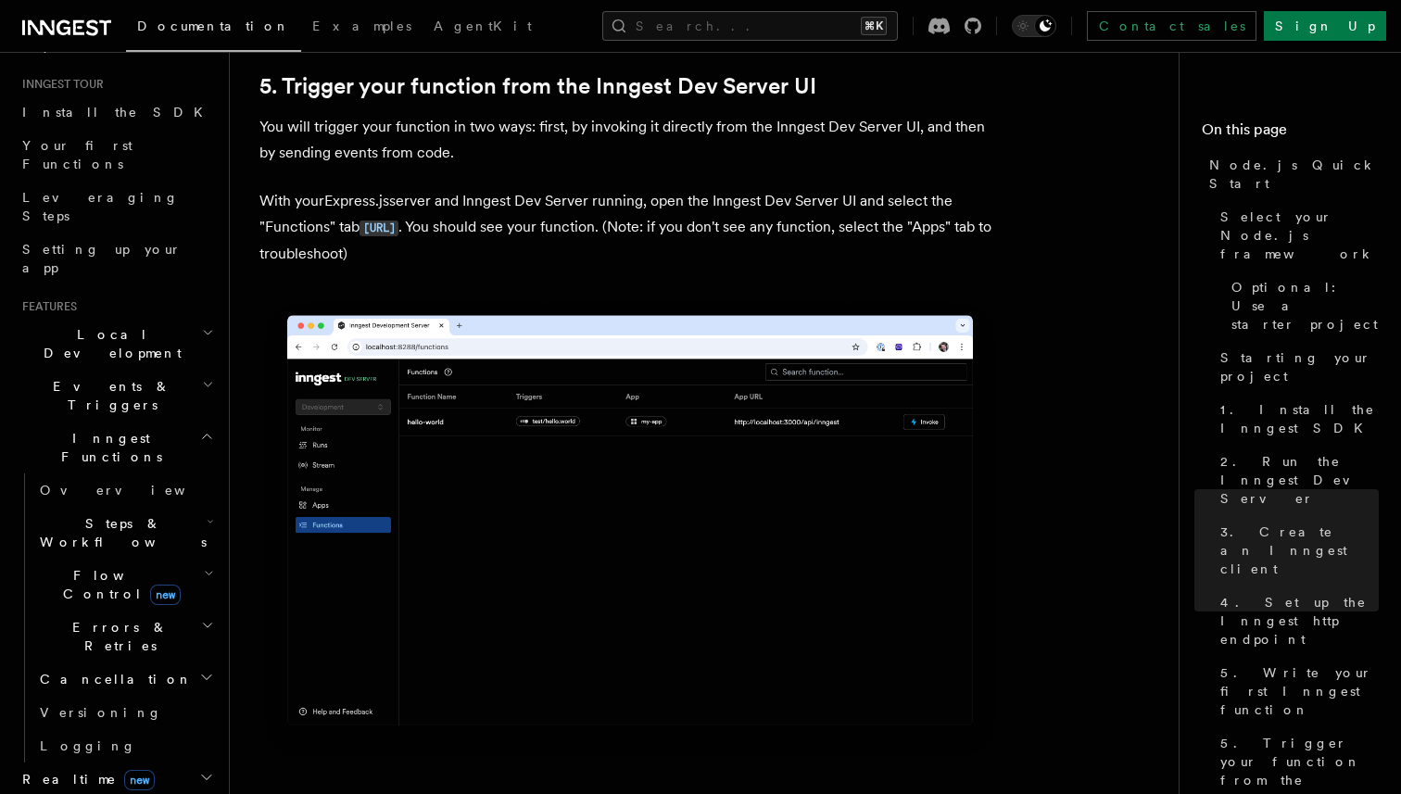
click at [80, 377] on span "Events & Triggers" at bounding box center [108, 395] width 187 height 37
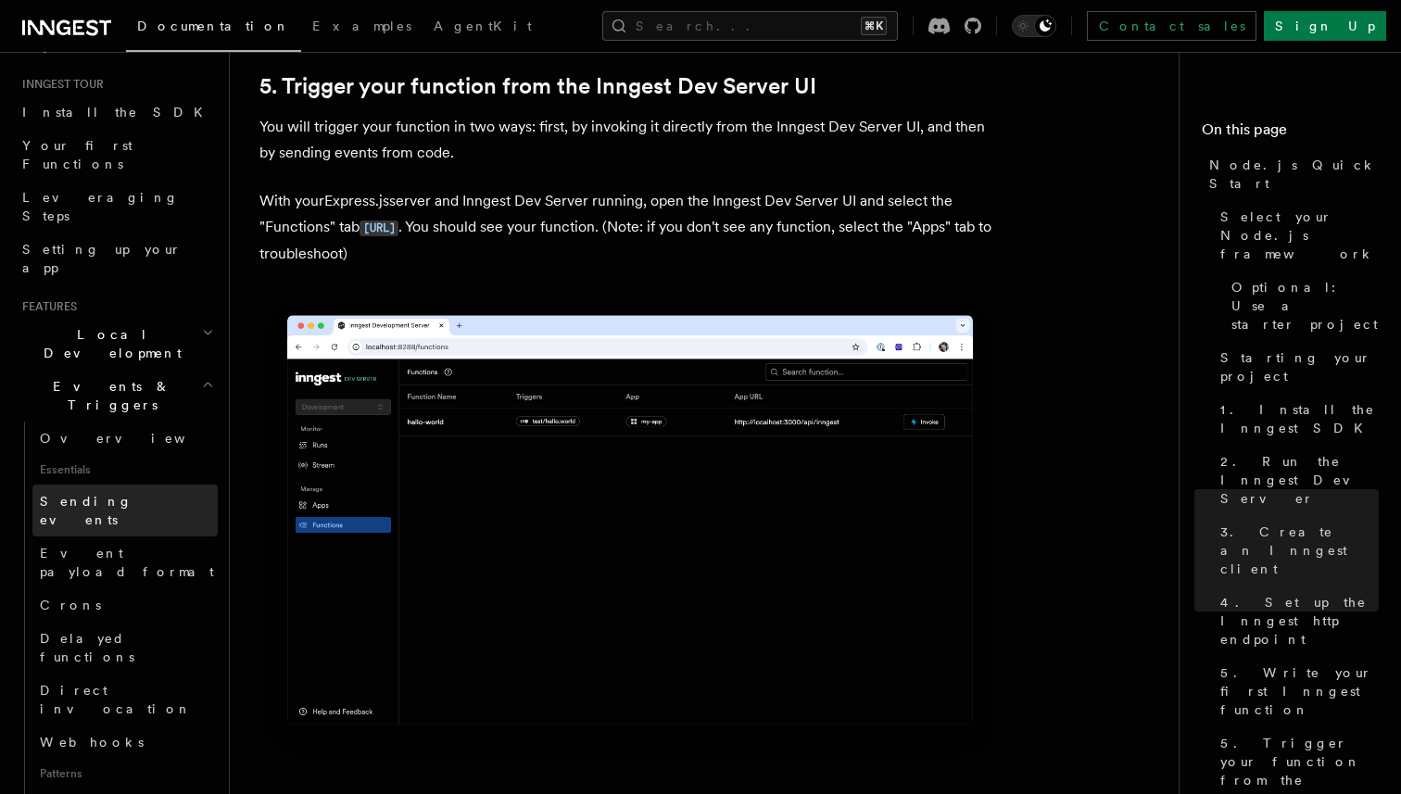
click at [94, 494] on span "Sending events" at bounding box center [86, 510] width 93 height 33
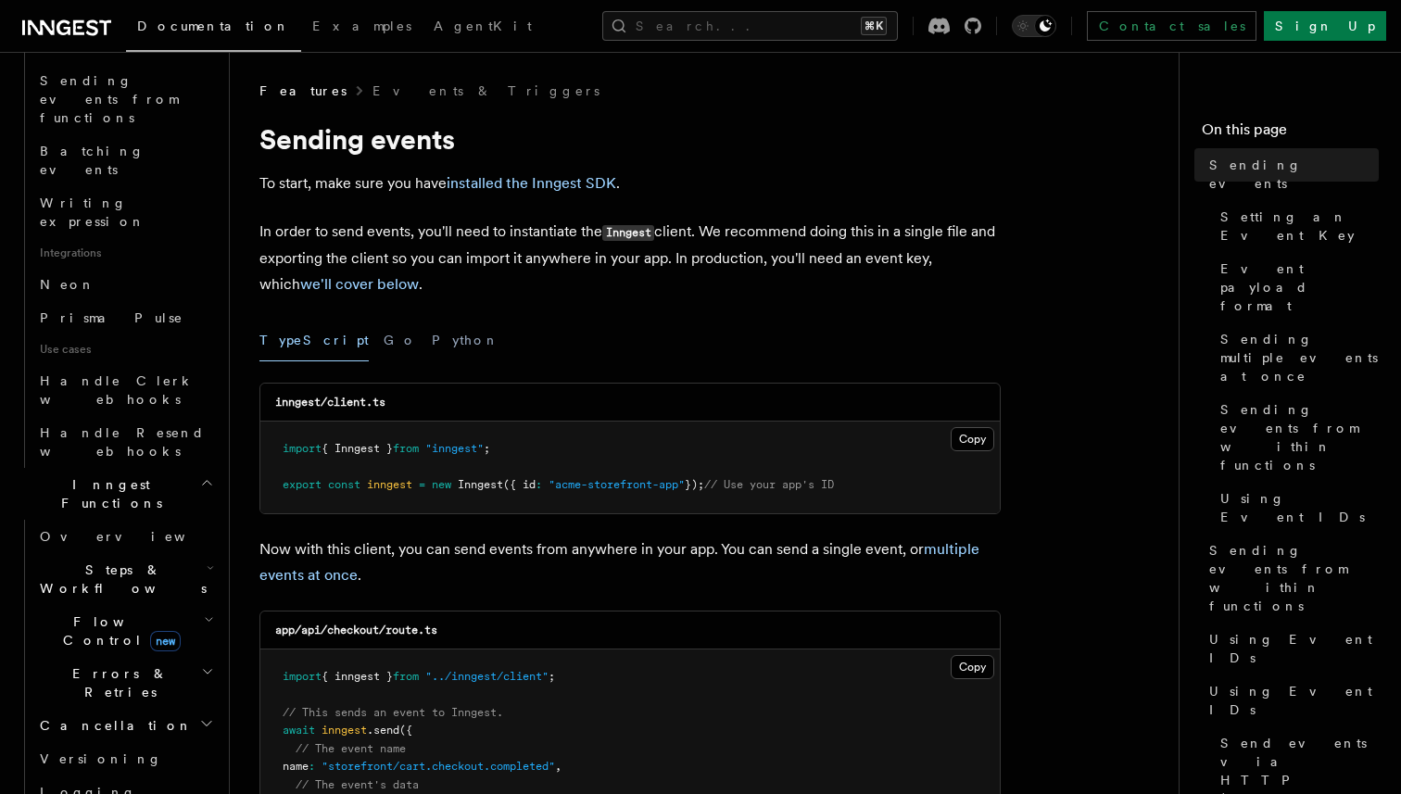
scroll to position [1101, 0]
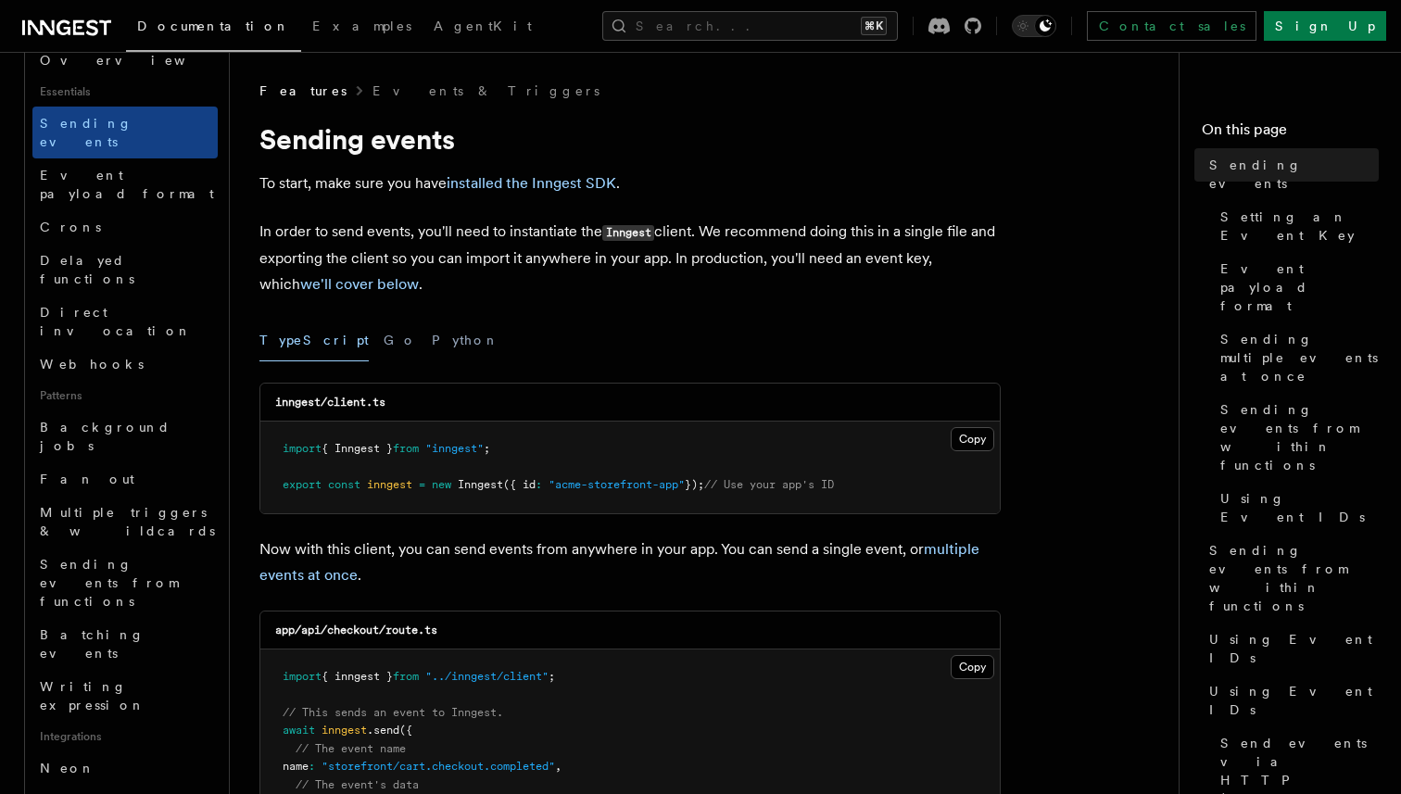
scroll to position [548, 0]
click at [981, 31] on icon at bounding box center [972, 26] width 17 height 17
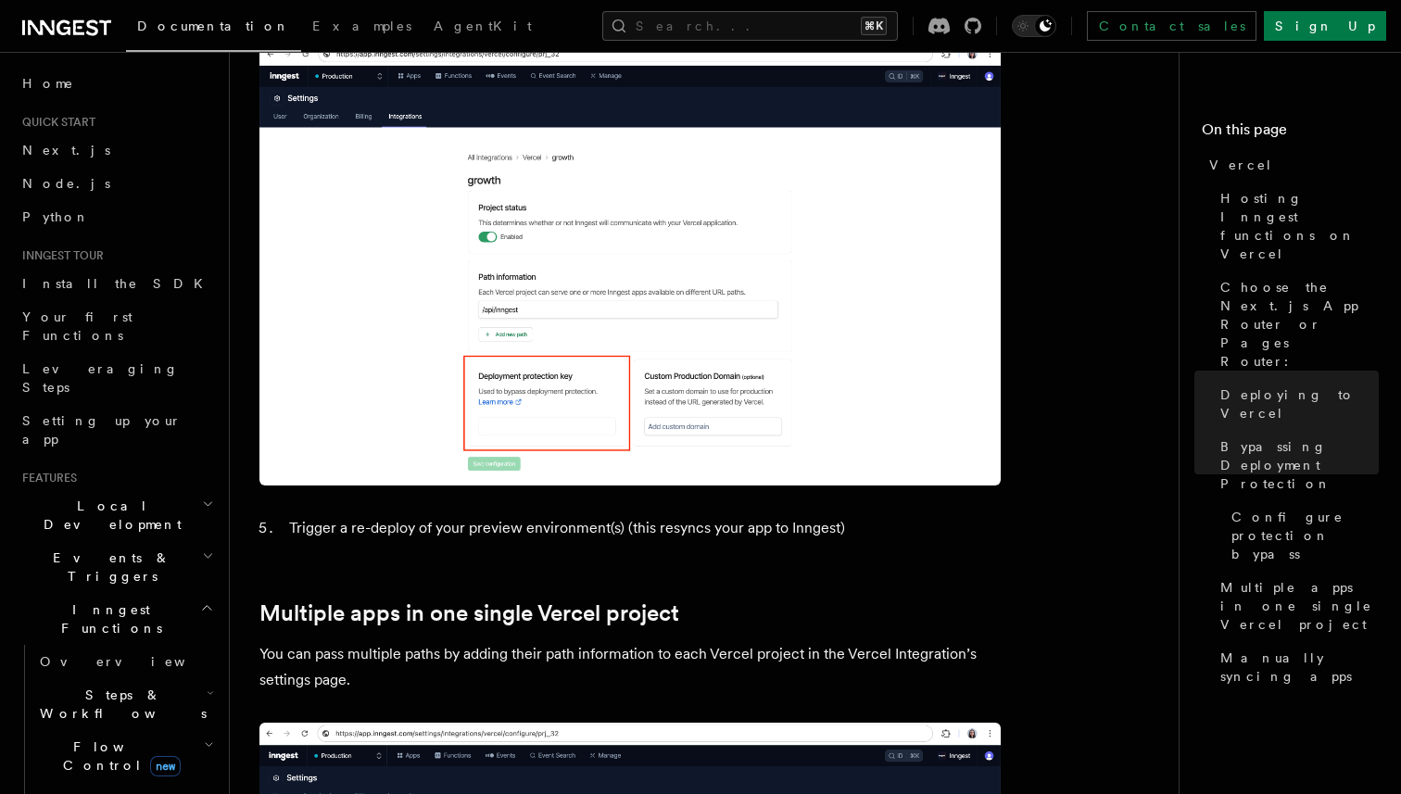
scroll to position [2247, 0]
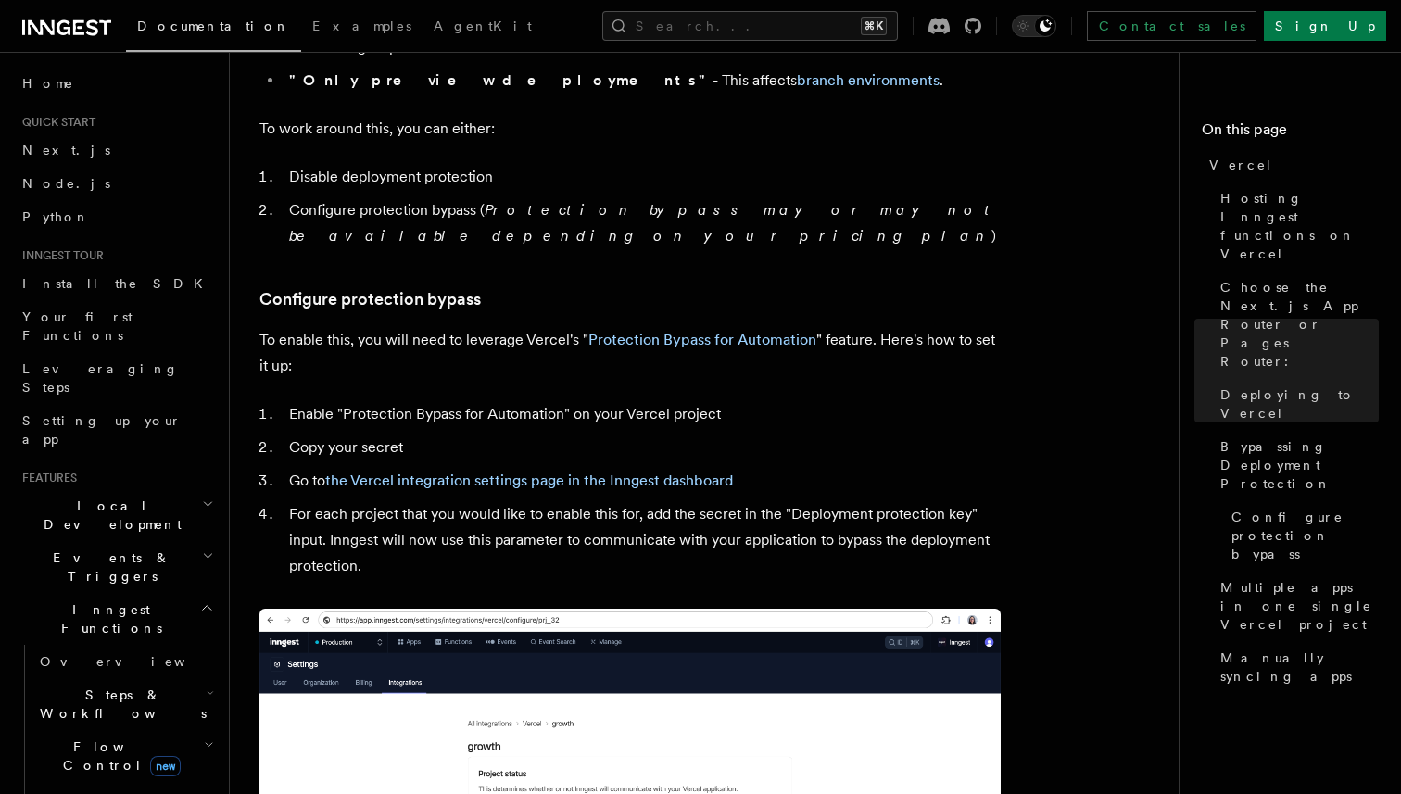
scroll to position [1569, 0]
